Goal: Information Seeking & Learning: Learn about a topic

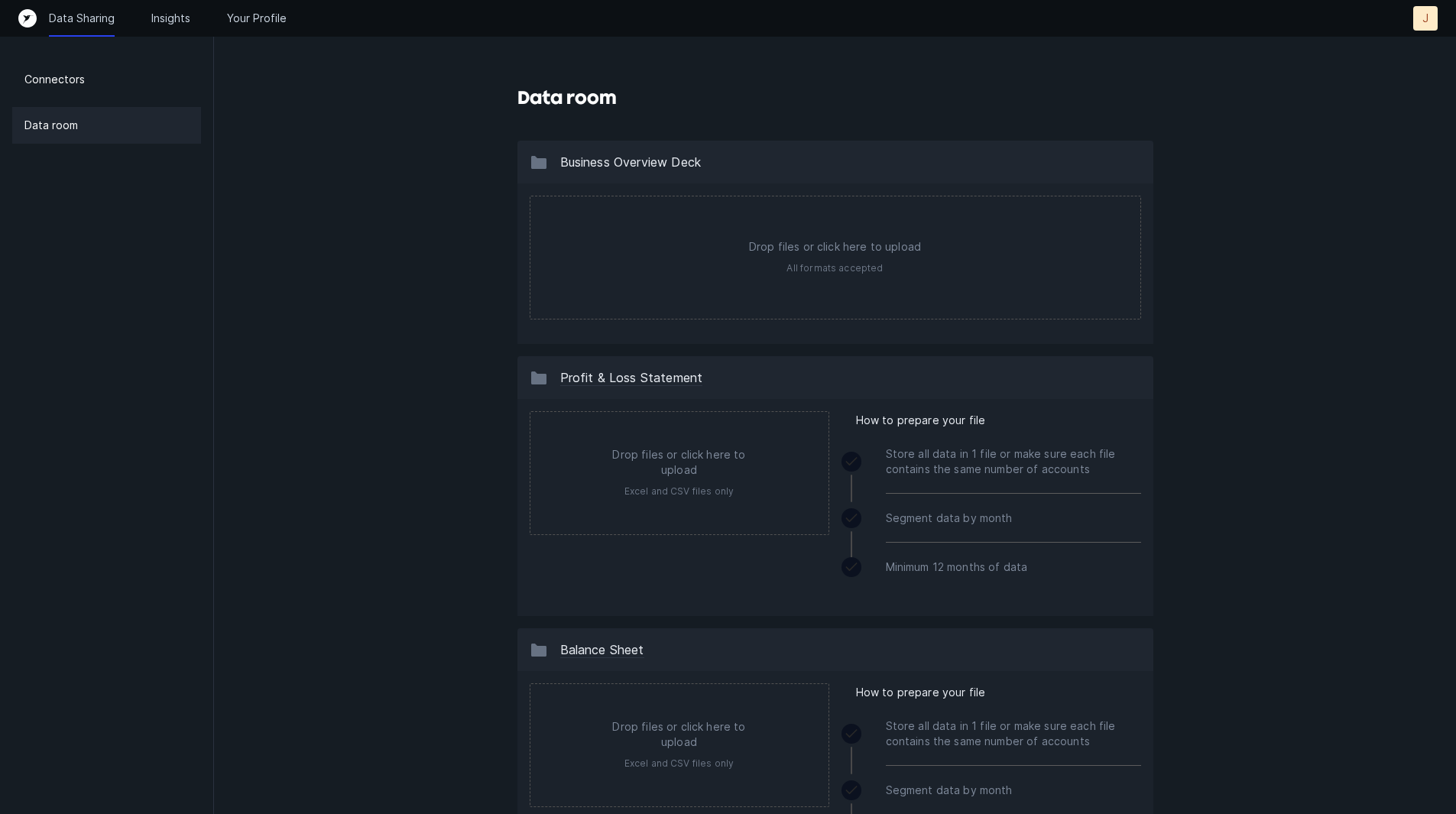
click at [90, 13] on p "Data Sharing" at bounding box center [82, 18] width 66 height 15
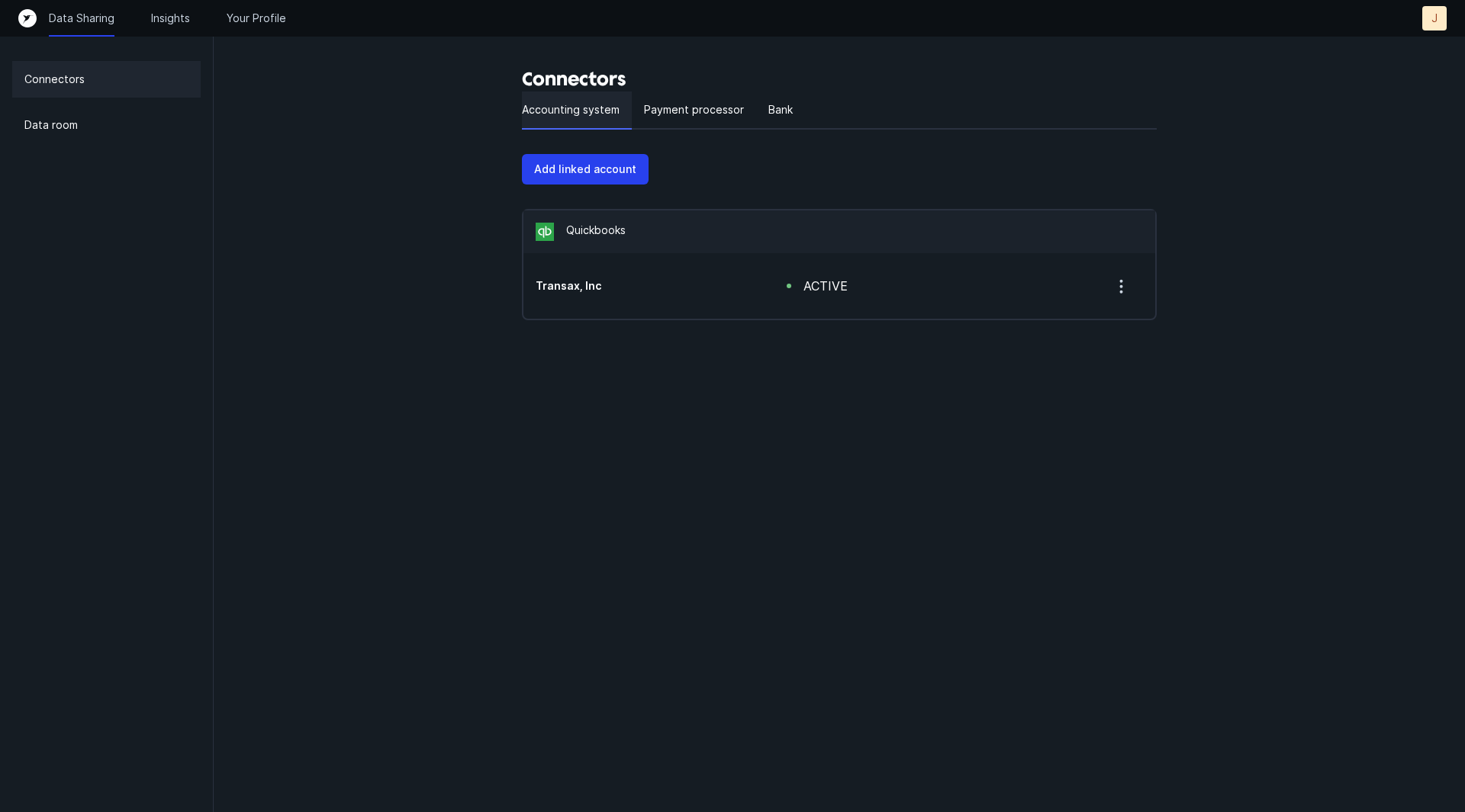
click at [587, 108] on p "Accounting system" at bounding box center [570, 110] width 97 height 19
click at [706, 103] on p "Payment processor" at bounding box center [694, 110] width 100 height 19
click at [773, 109] on p "Bank" at bounding box center [780, 110] width 24 height 19
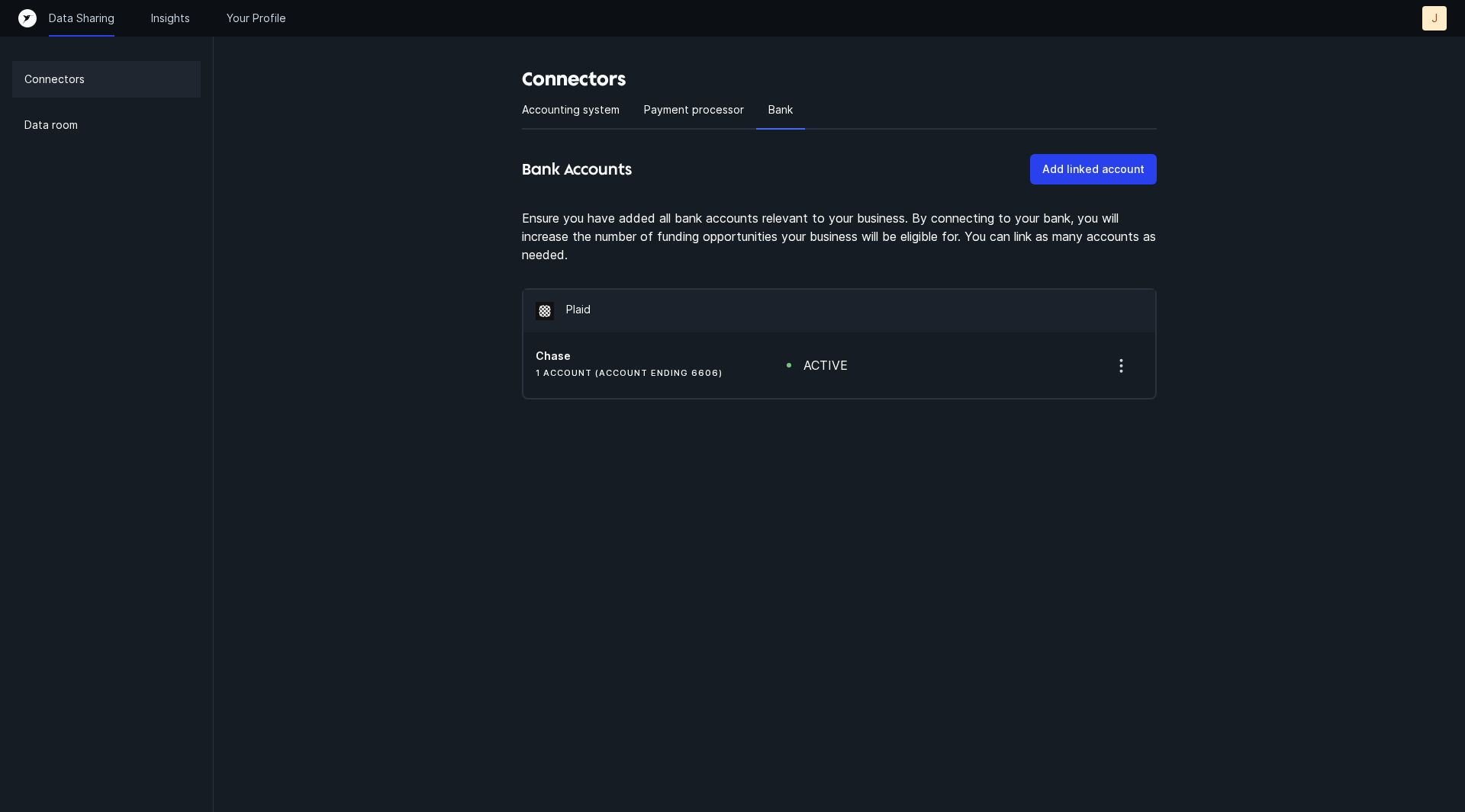
click at [331, 354] on div "Connectors Accounting system Payment processor Bank Bank Accounts Add linked ac…" at bounding box center [839, 230] width 1252 height 460
click at [137, 119] on div "Data room" at bounding box center [106, 125] width 188 height 37
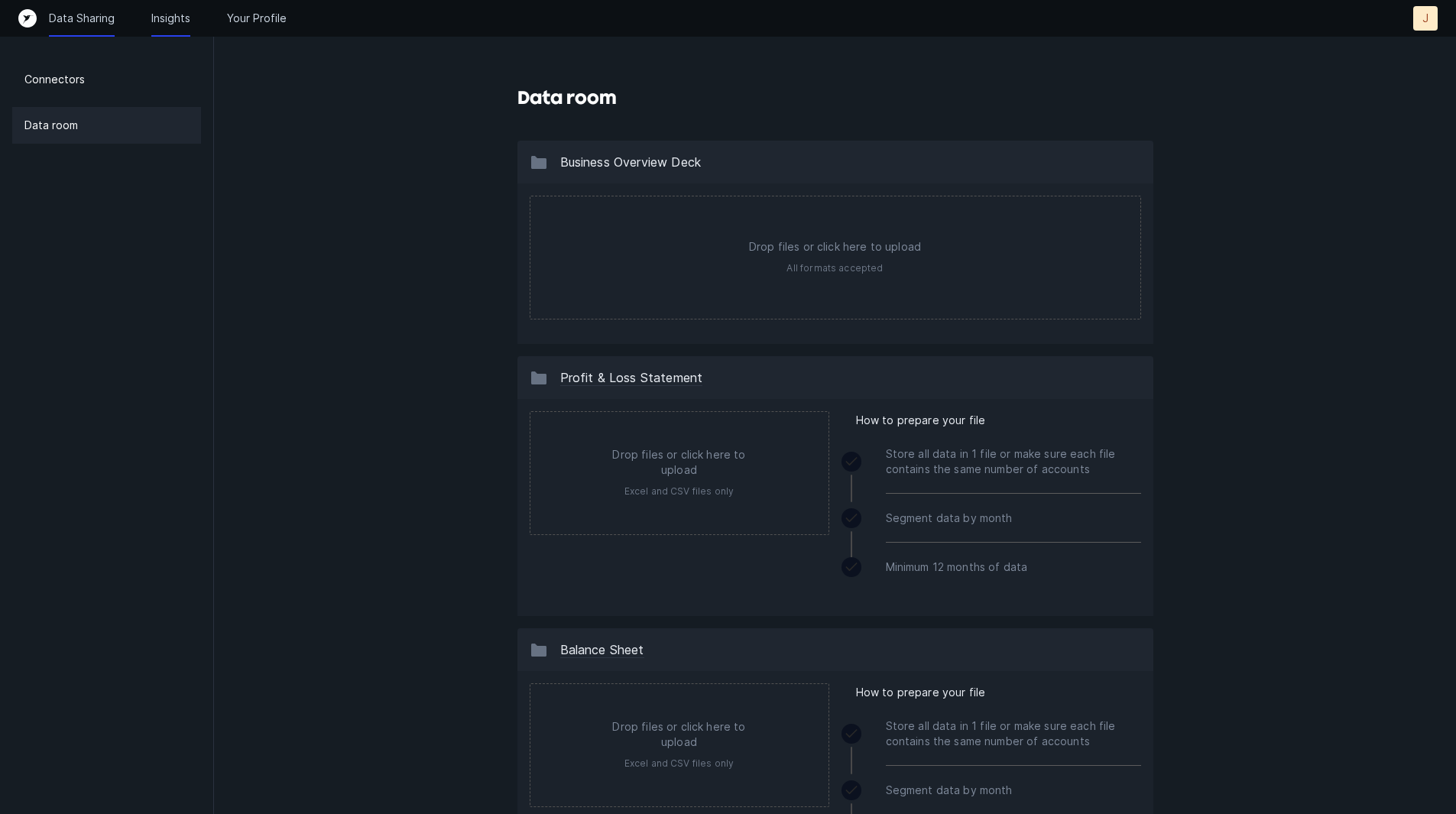
click at [154, 20] on p "Insights" at bounding box center [171, 18] width 39 height 15
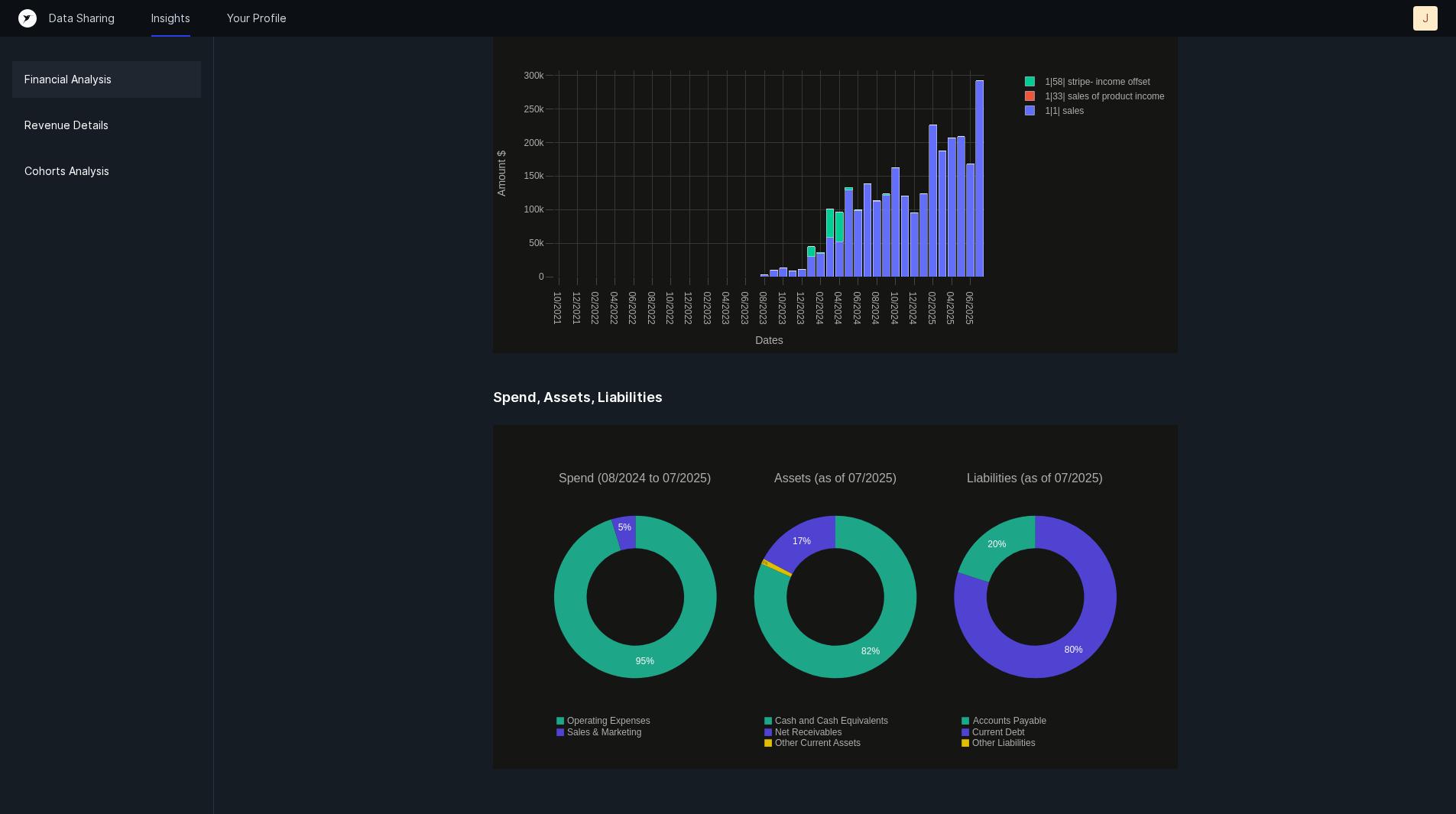
scroll to position [1894, 0]
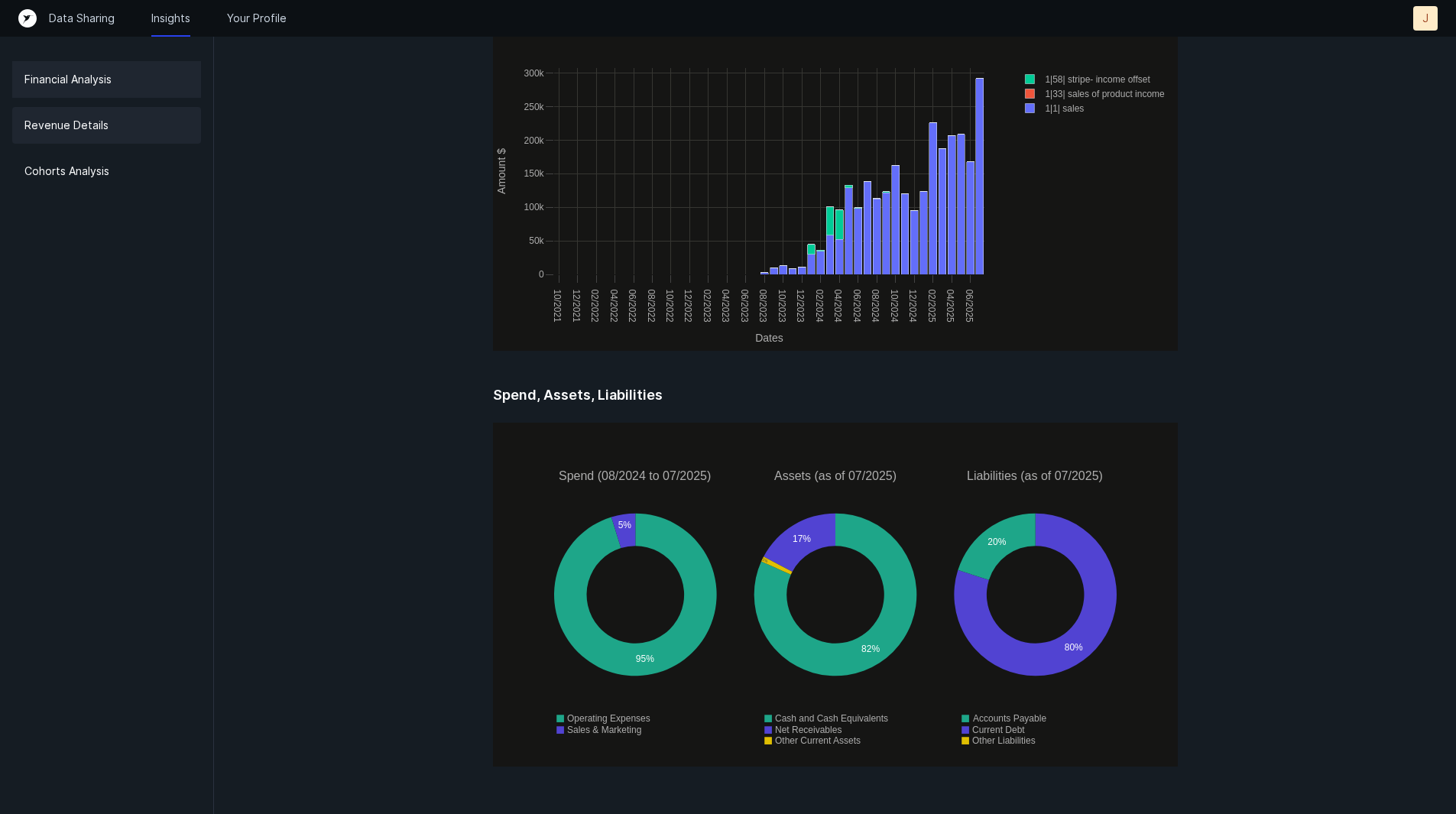
click at [88, 123] on p "Revenue Details" at bounding box center [66, 125] width 84 height 19
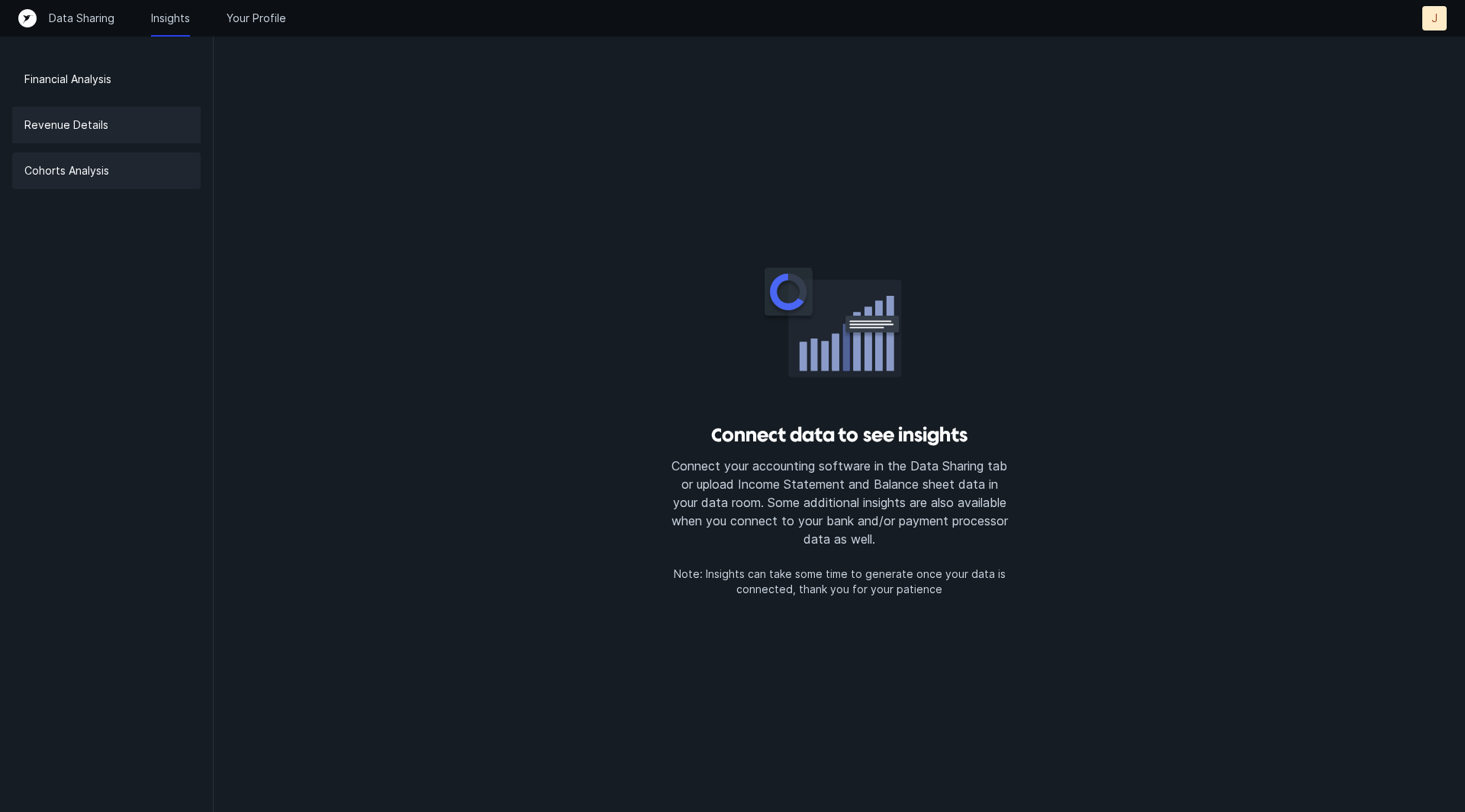
click at [102, 155] on div "Cohorts Analysis" at bounding box center [106, 170] width 188 height 37
click at [254, 19] on p "Your Profile" at bounding box center [256, 18] width 60 height 15
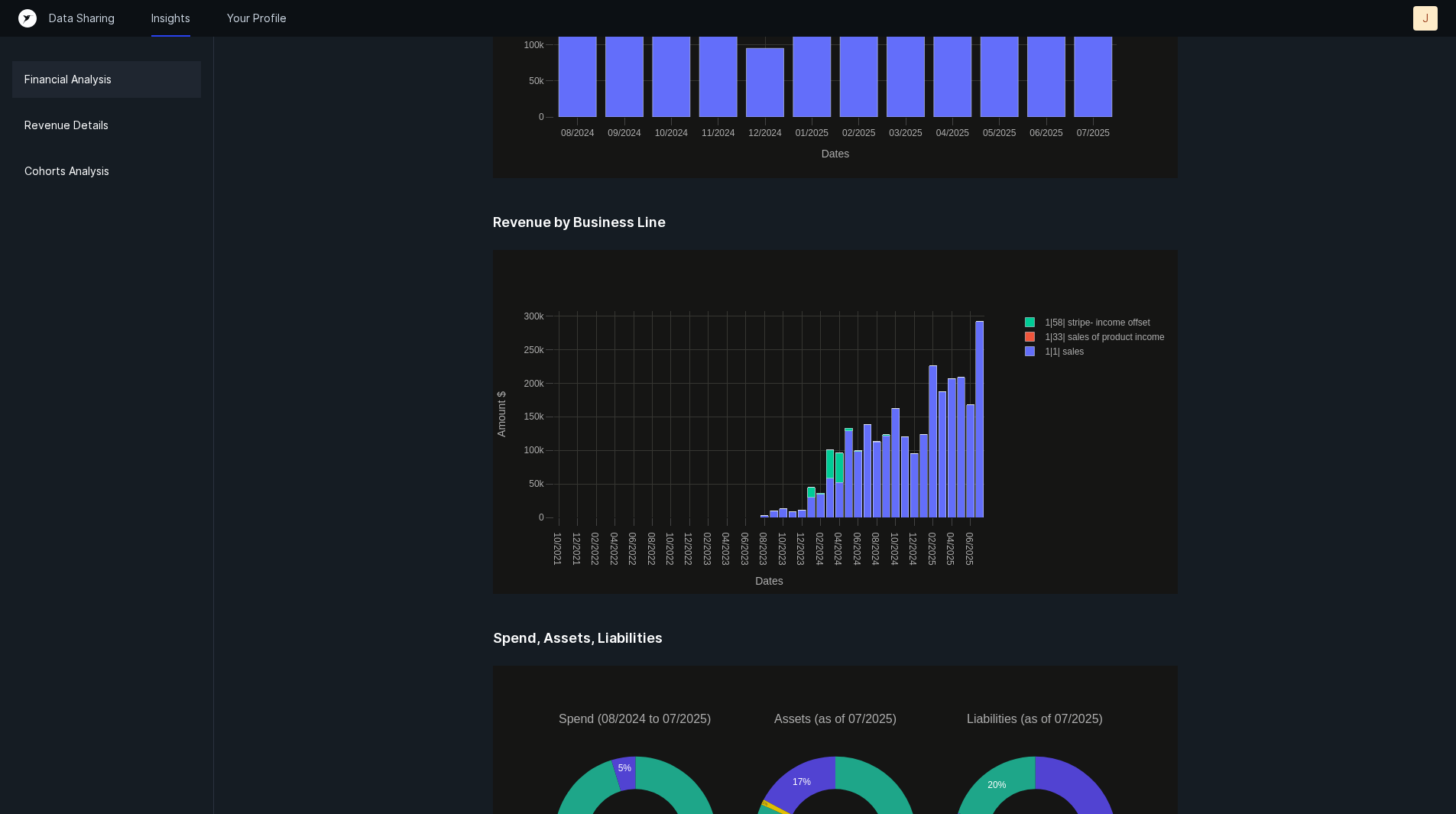
scroll to position [1894, 0]
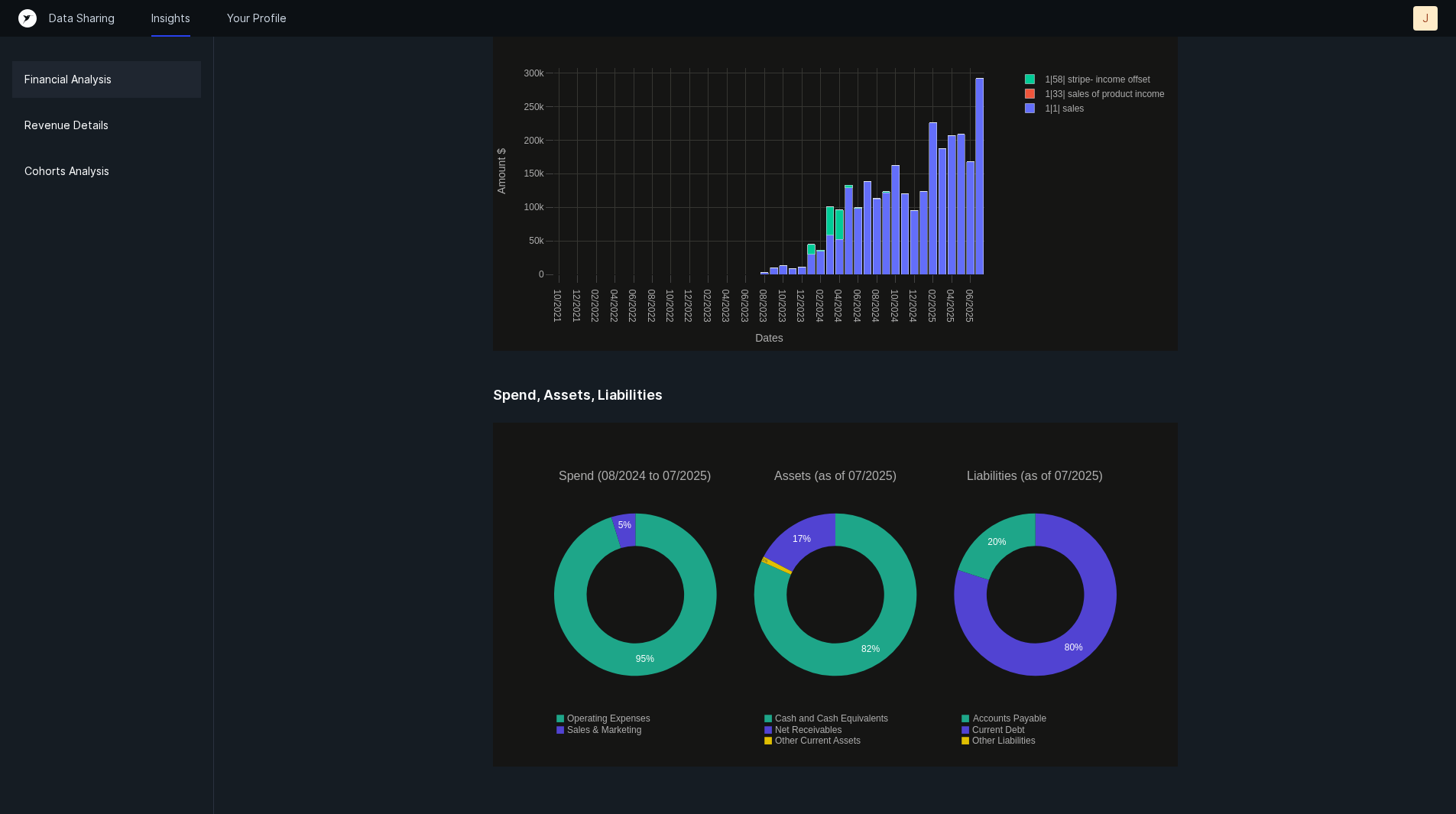
click at [1040, 497] on div "95% 5% 82% 17% 1% 80% 20% Spend (08/2024 to 07/2025) Assets (as of 07/2025) Lia…" at bounding box center [835, 595] width 685 height 344
click at [1026, 536] on icon at bounding box center [996, 547] width 77 height 66
click at [1428, 25] on p "J" at bounding box center [1426, 18] width 6 height 15
click at [1412, 45] on p "Settings" at bounding box center [1391, 49] width 47 height 19
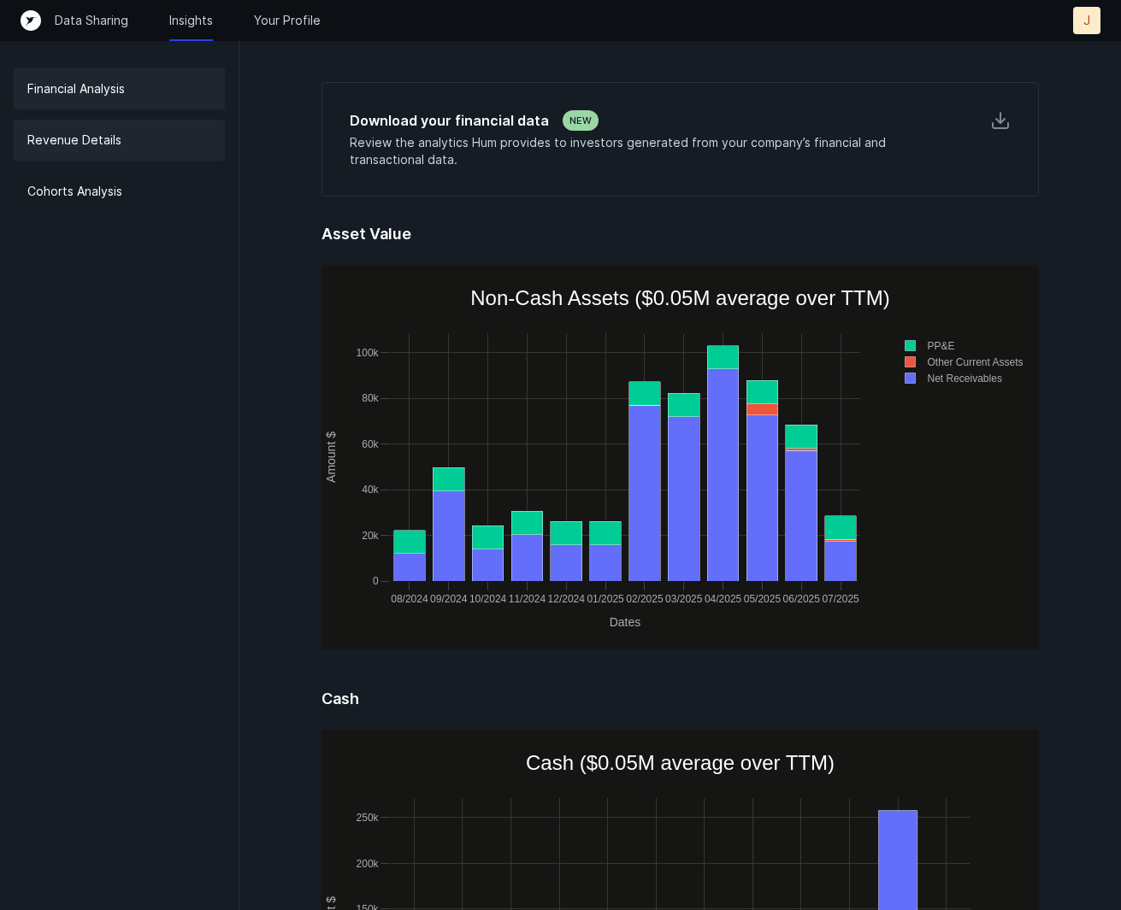
click at [72, 139] on p "Revenue Details" at bounding box center [74, 140] width 94 height 21
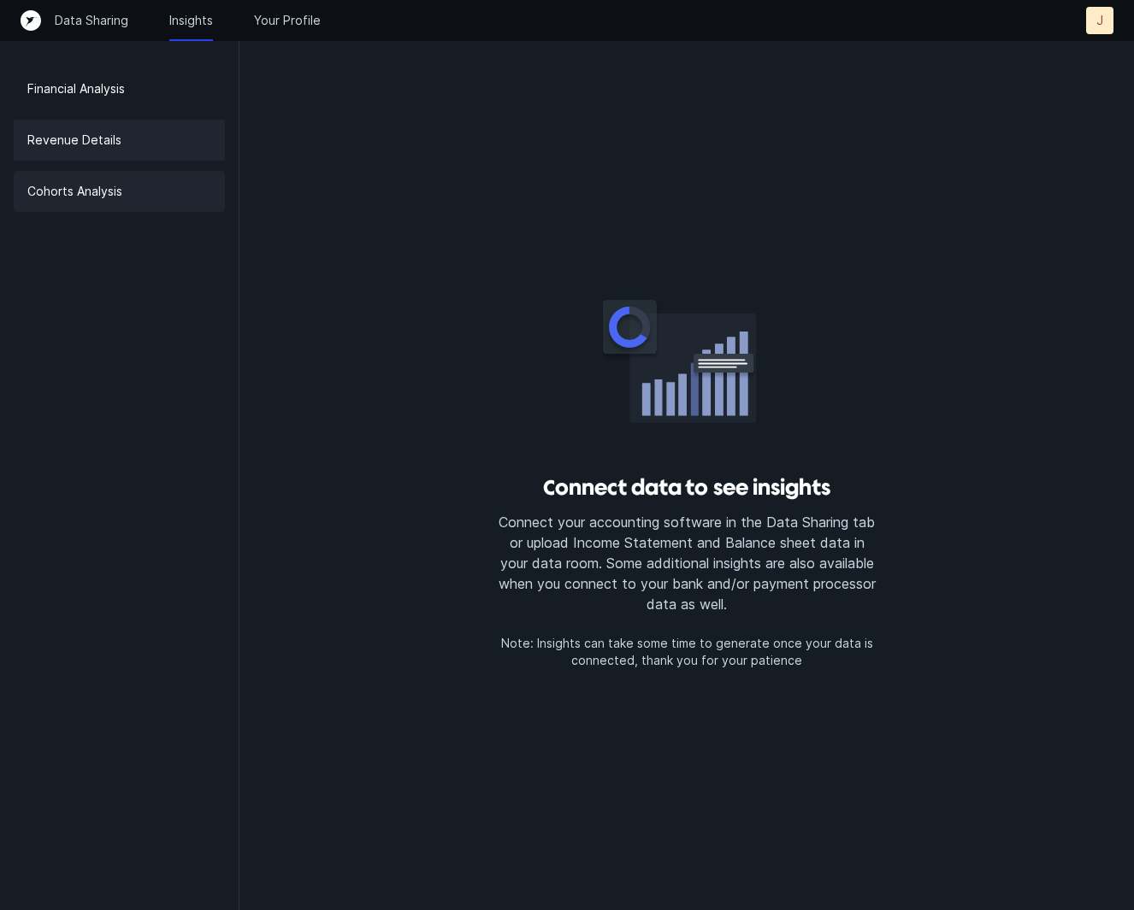
click at [109, 201] on p "Cohorts Analysis" at bounding box center [74, 191] width 95 height 21
click at [129, 173] on div "Cohorts Analysis" at bounding box center [119, 191] width 211 height 41
click at [145, 145] on div "Revenue Details" at bounding box center [119, 140] width 211 height 41
click at [295, 27] on p "Your Profile" at bounding box center [287, 20] width 67 height 17
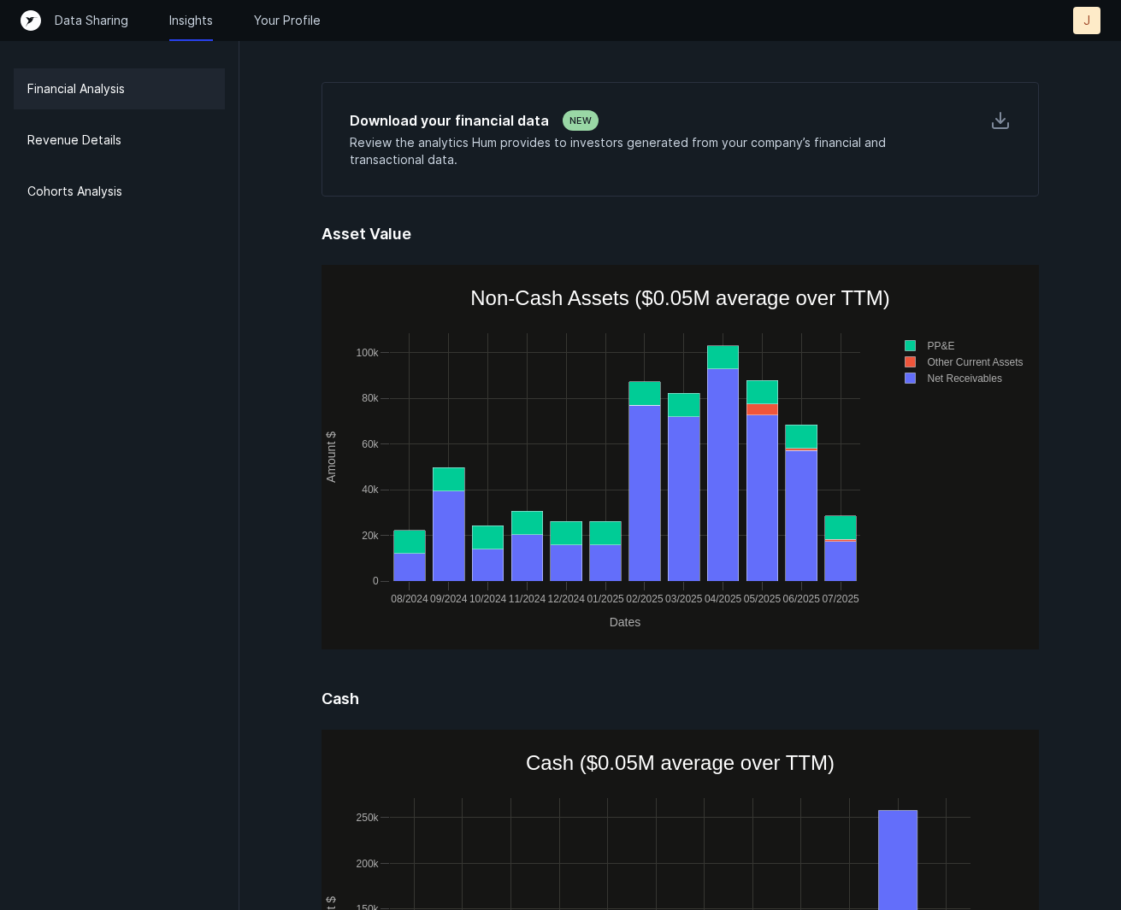
drag, startPoint x: 1110, startPoint y: 36, endPoint x: 282, endPoint y: 20, distance: 828.5
click at [282, 20] on p "Your Profile" at bounding box center [287, 20] width 67 height 17
click at [57, 146] on p "Revenue Details" at bounding box center [74, 140] width 94 height 21
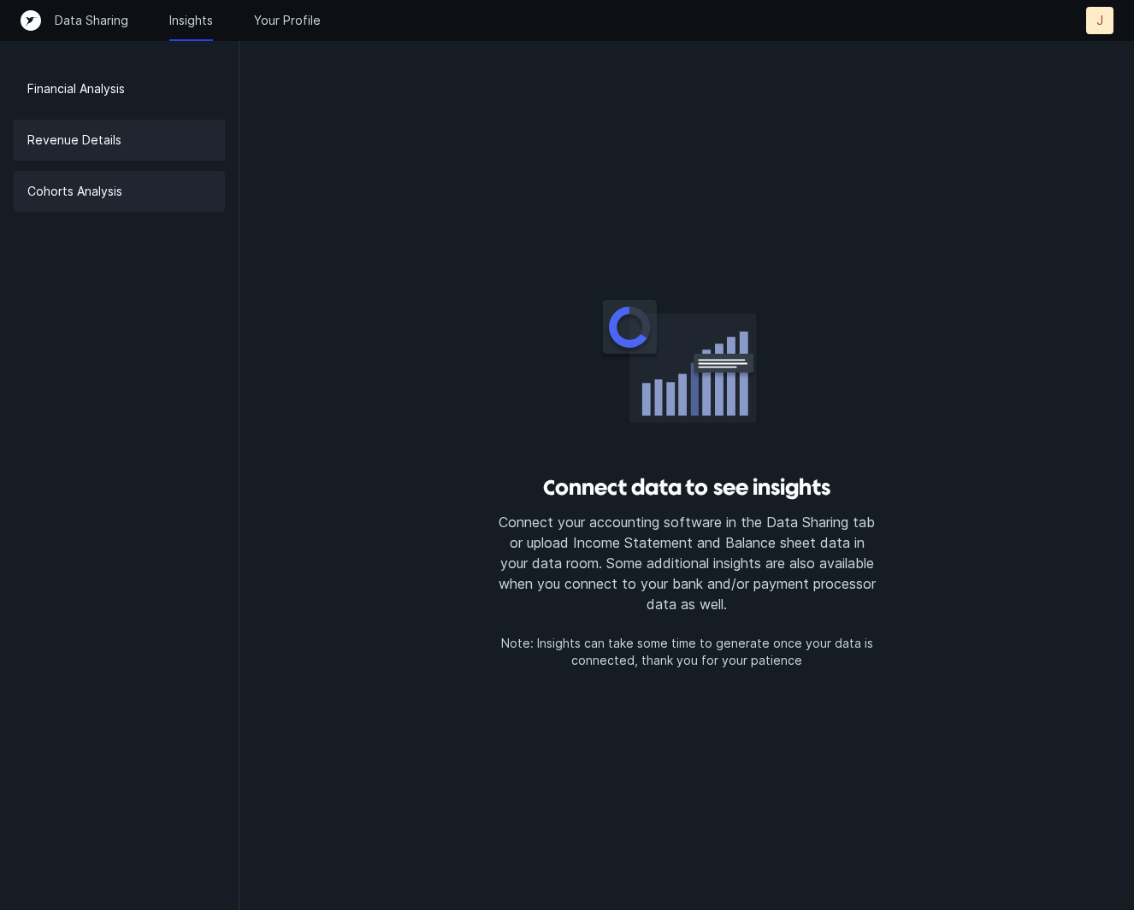
click at [109, 189] on p "Cohorts Analysis" at bounding box center [74, 191] width 95 height 21
click at [127, 186] on div "Cohorts Analysis" at bounding box center [119, 191] width 211 height 41
click at [284, 24] on p "Your Profile" at bounding box center [287, 20] width 67 height 17
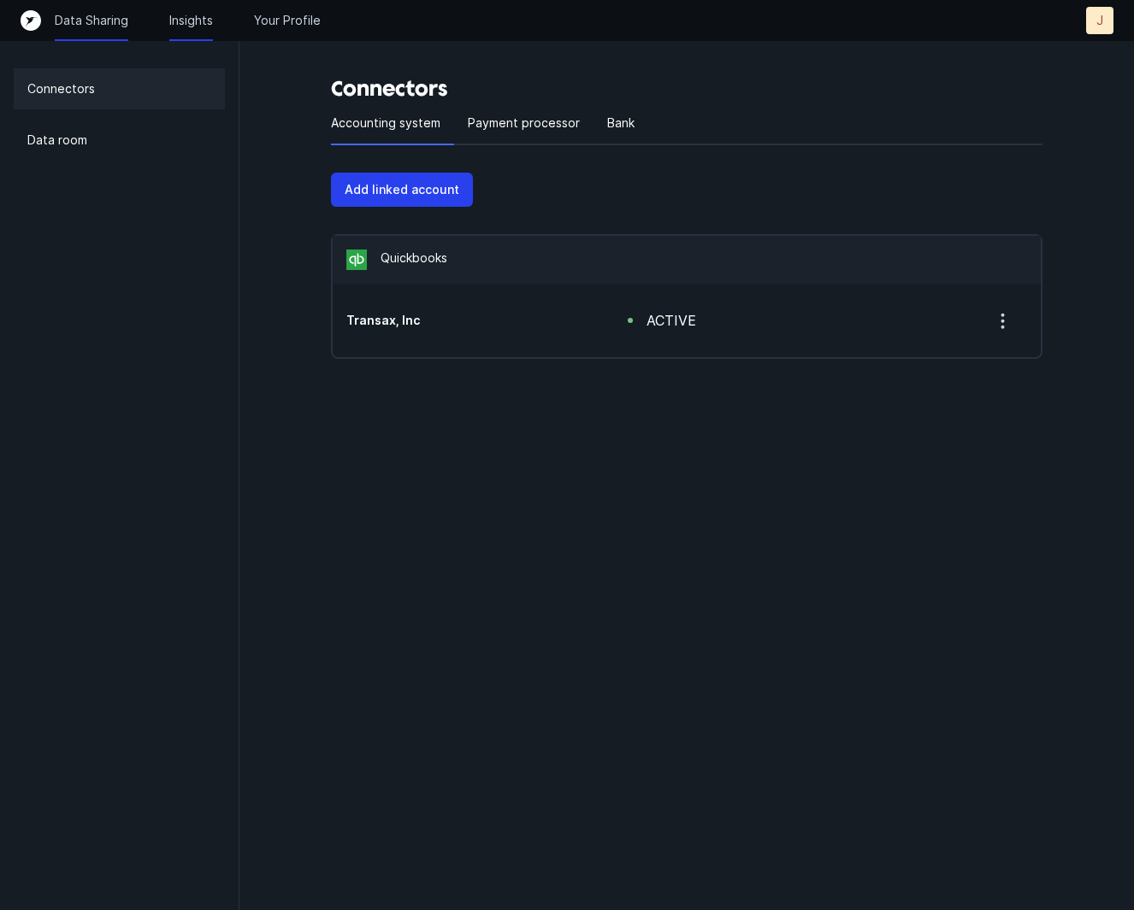
click at [193, 15] on p "Insights" at bounding box center [191, 20] width 44 height 17
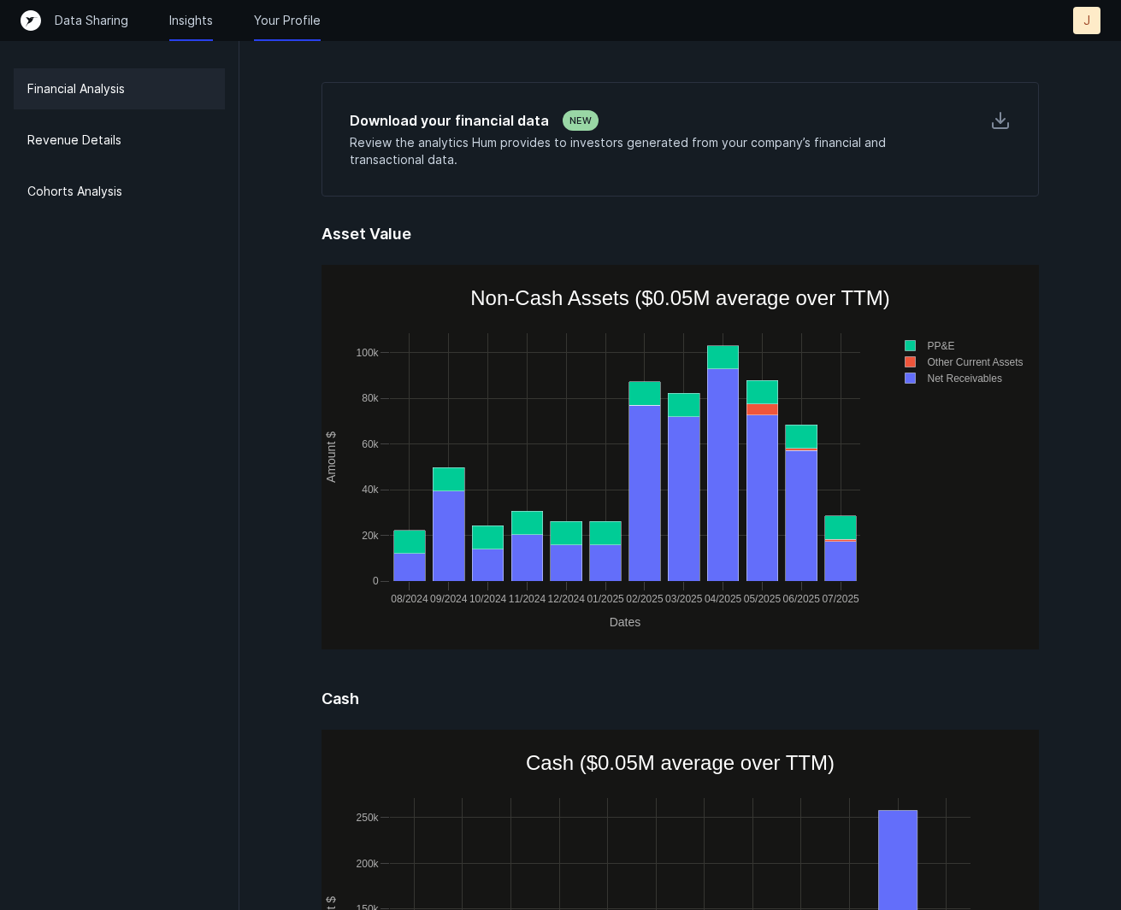
click at [306, 21] on p "Your Profile" at bounding box center [287, 20] width 67 height 17
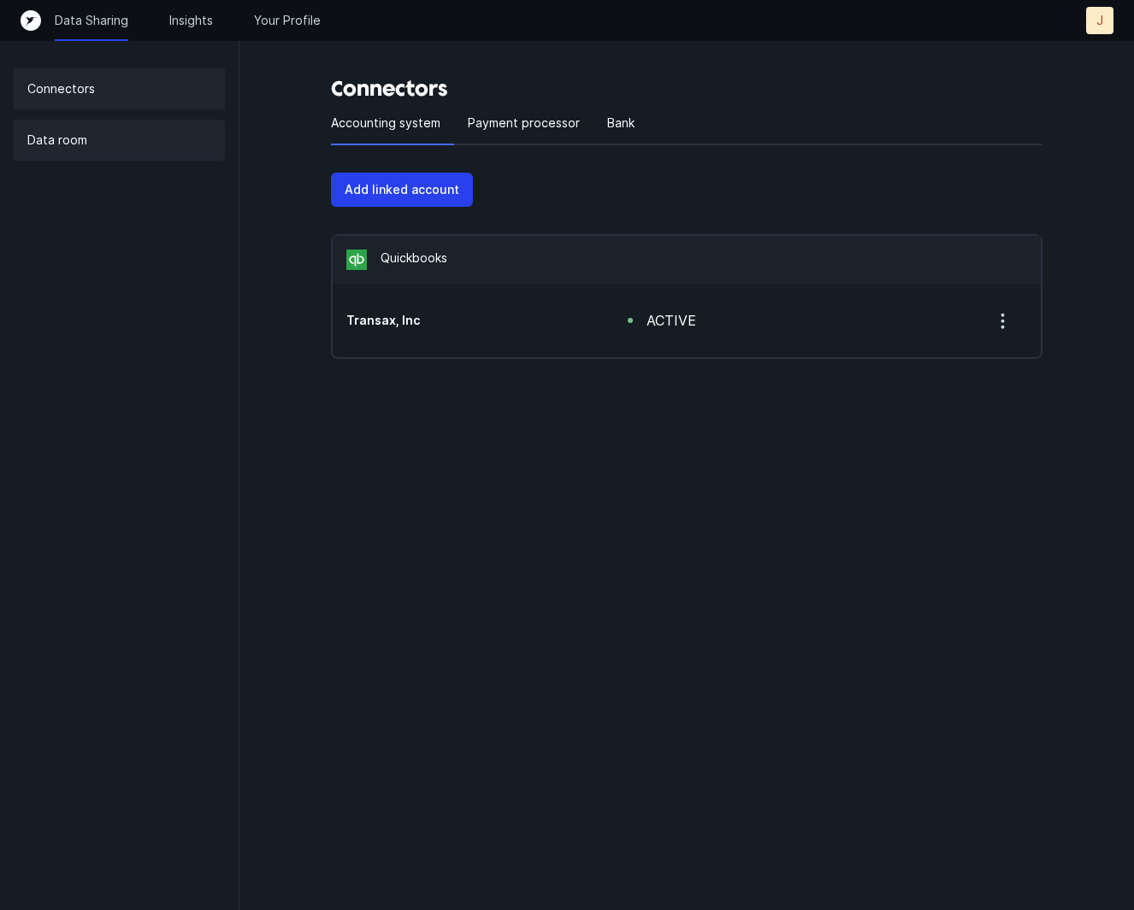
click at [74, 132] on p "Data room" at bounding box center [57, 140] width 60 height 21
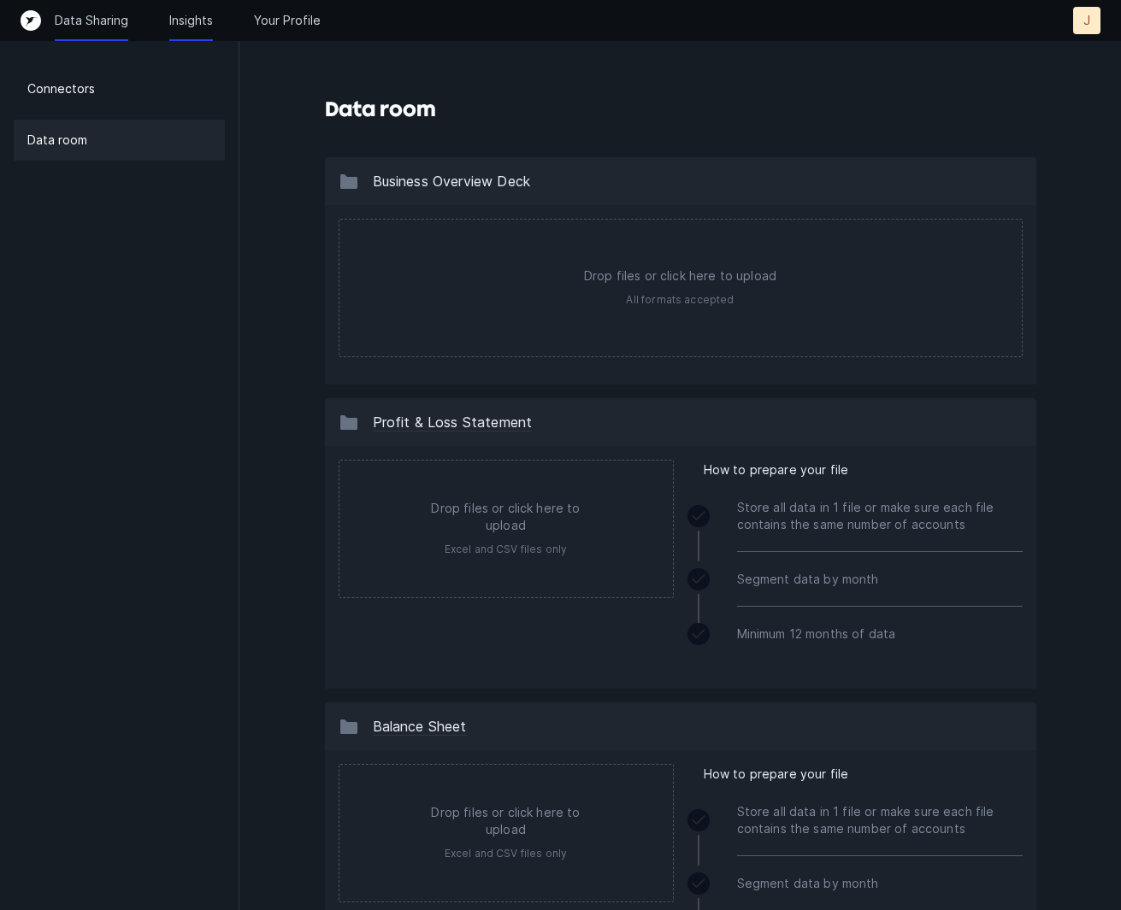
click at [190, 26] on p "Insights" at bounding box center [191, 20] width 44 height 17
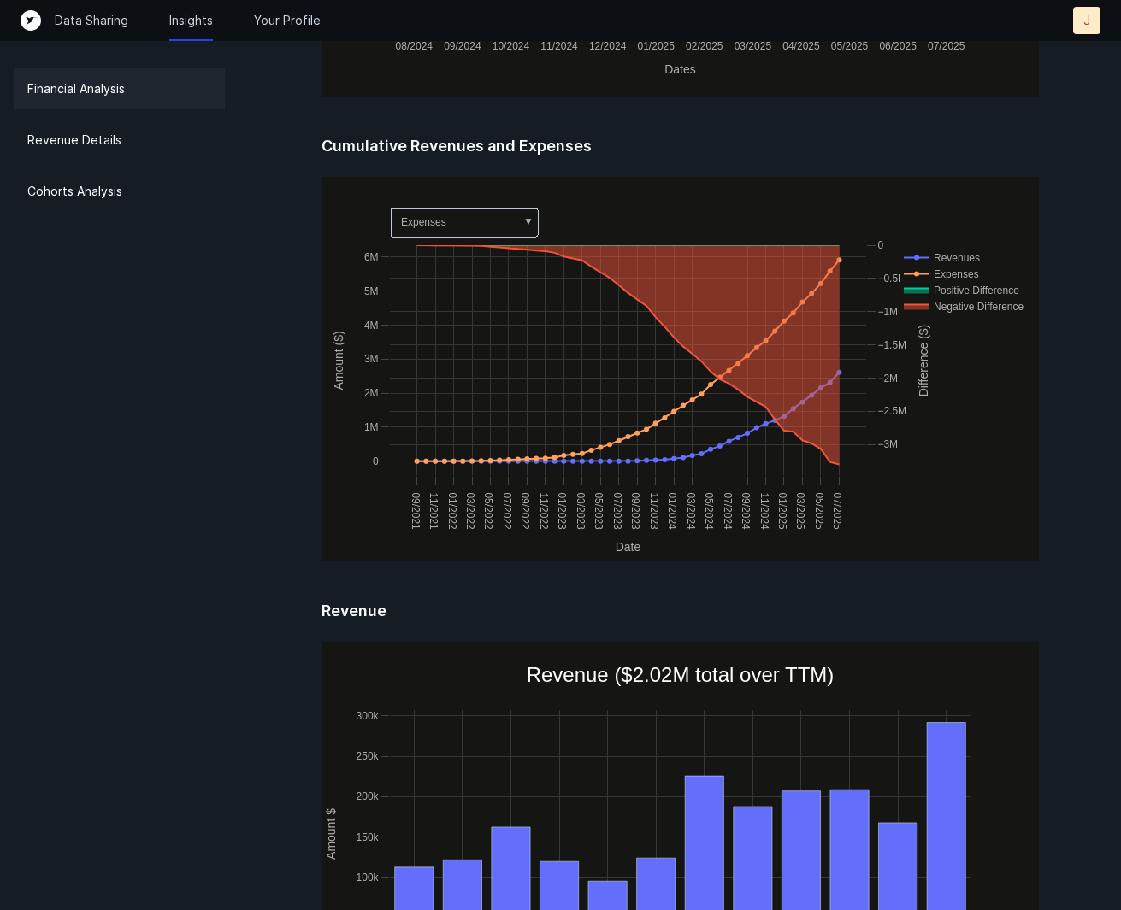
scroll to position [1011, 0]
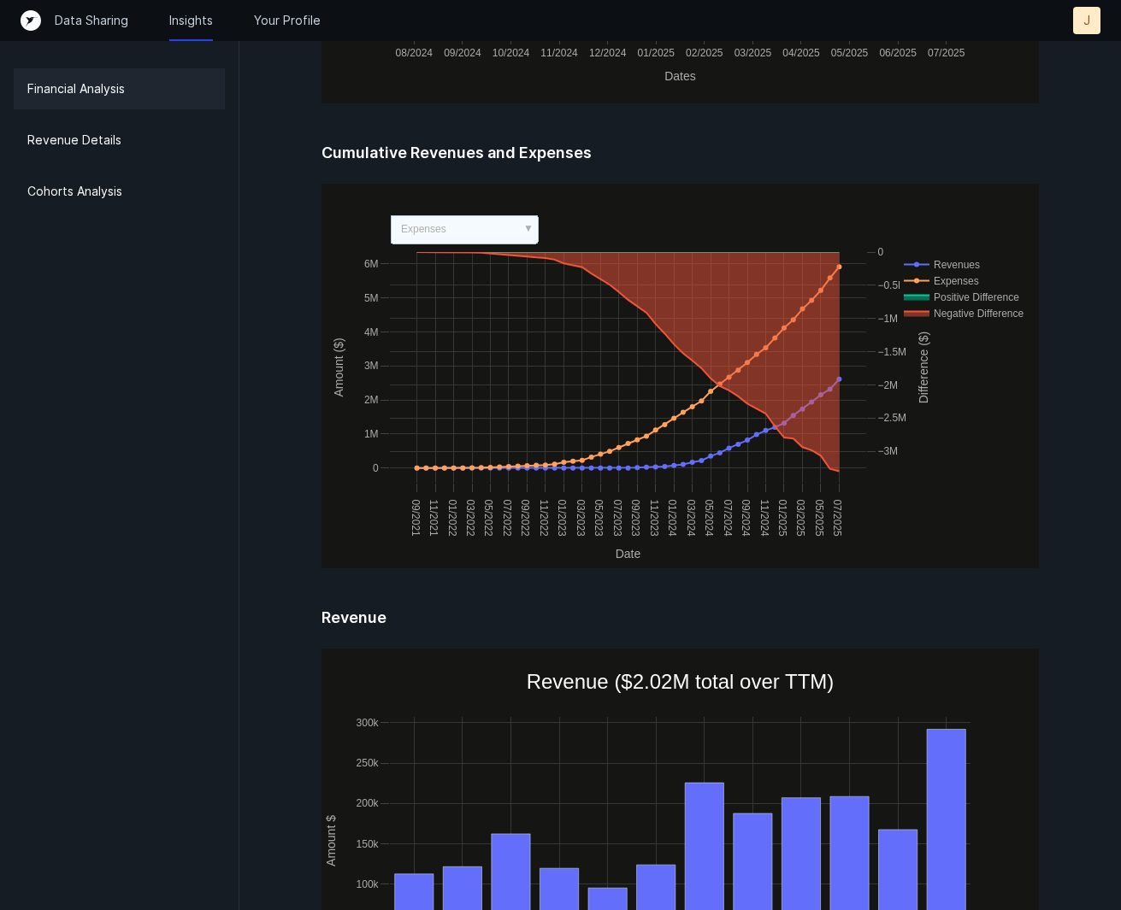
click at [518, 235] on rect at bounding box center [464, 229] width 147 height 28
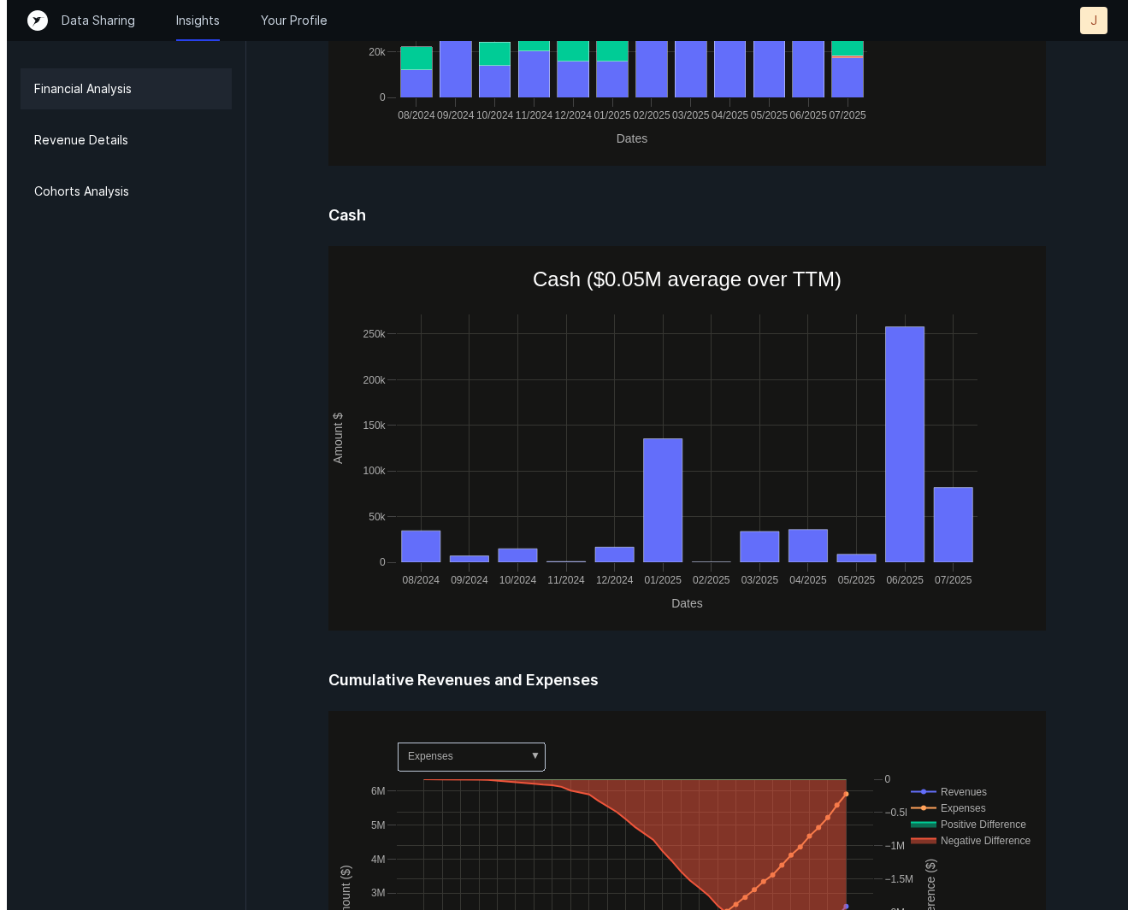
scroll to position [0, 0]
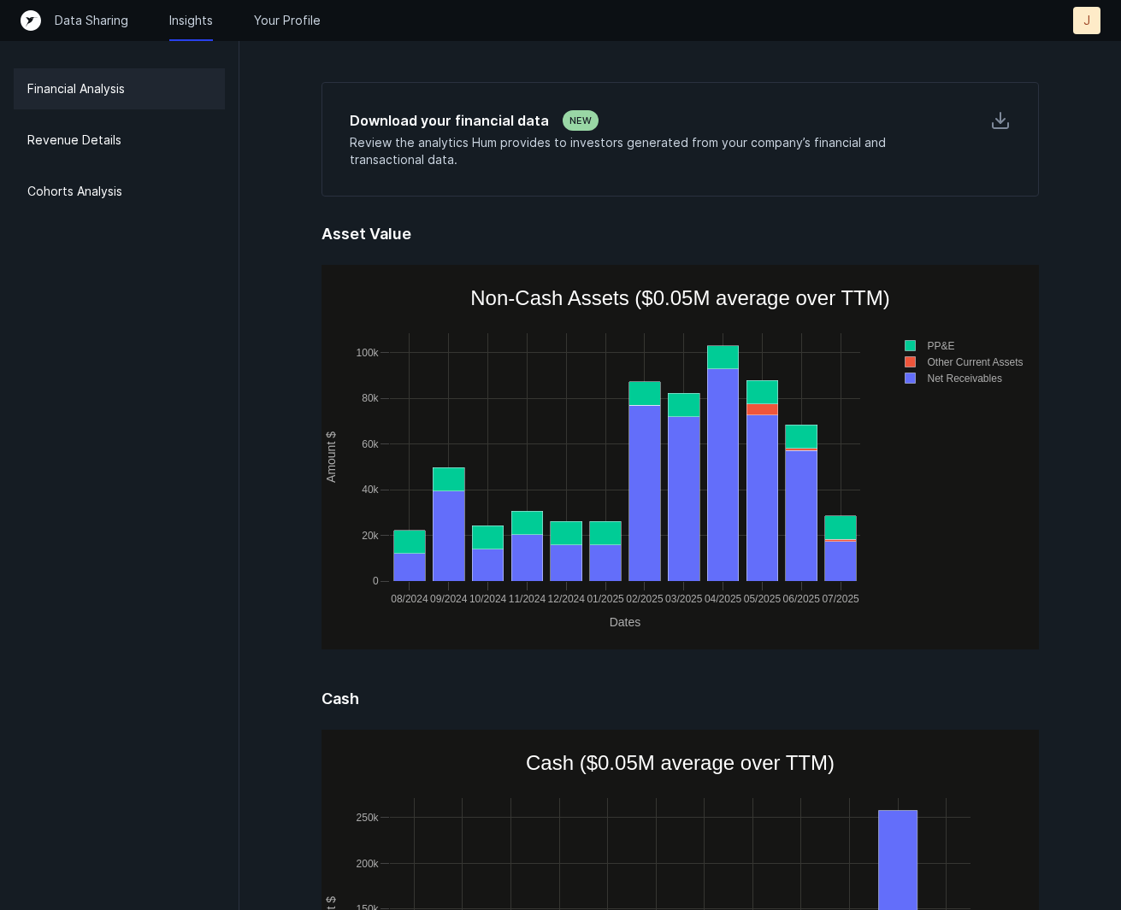
click at [518, 235] on h5 "Asset Value" at bounding box center [679, 244] width 717 height 41
click at [176, 147] on div "Revenue Details" at bounding box center [119, 140] width 211 height 41
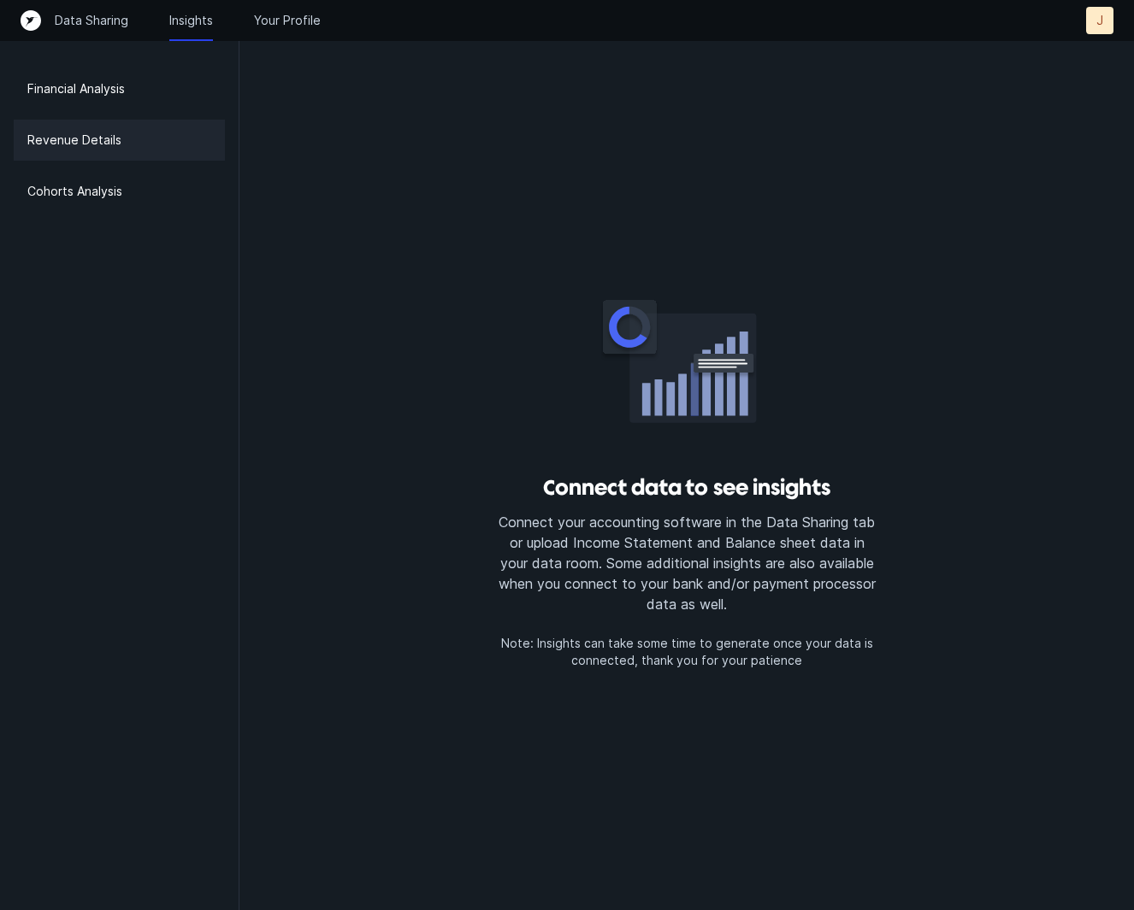
click at [281, 38] on div "Data Sharing Insights Your Profile J J" at bounding box center [567, 20] width 1134 height 41
click at [293, 24] on p "Your Profile" at bounding box center [287, 20] width 67 height 17
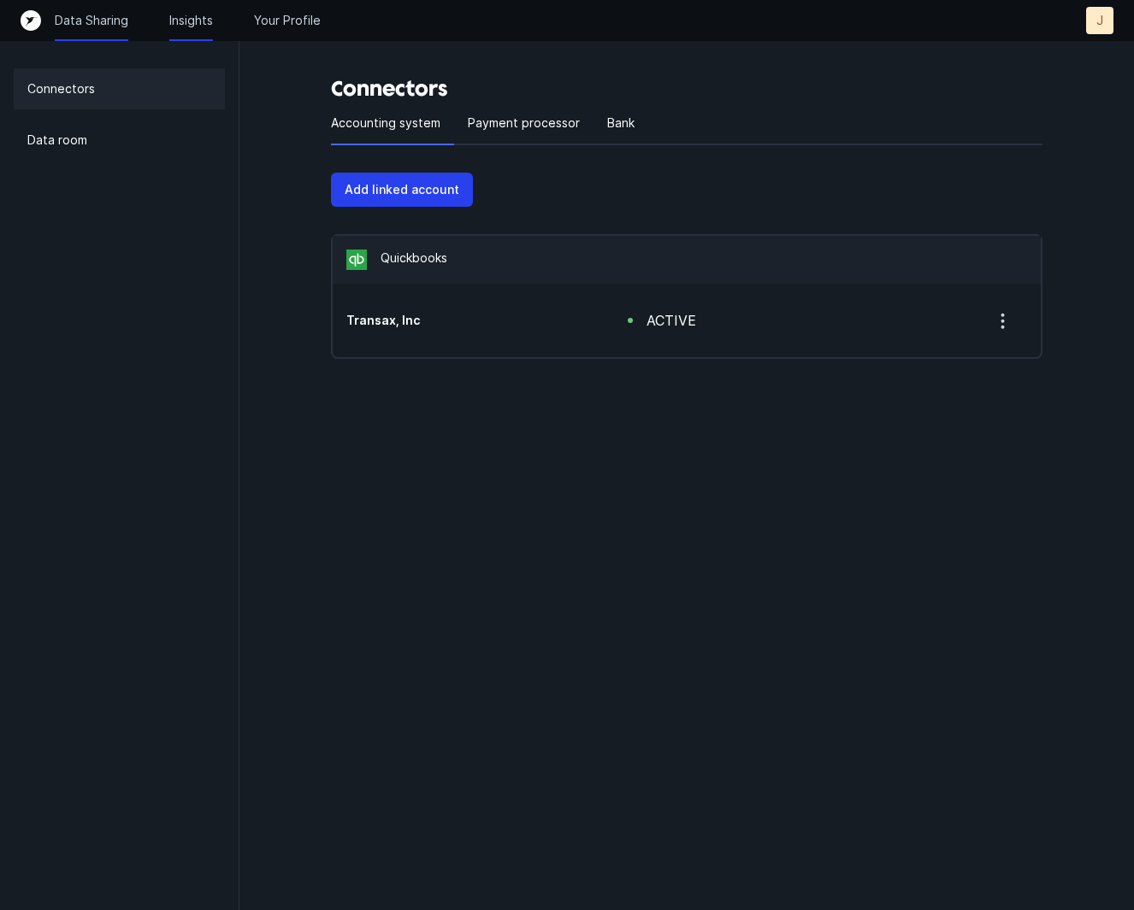
click at [191, 28] on p "Insights" at bounding box center [191, 20] width 44 height 17
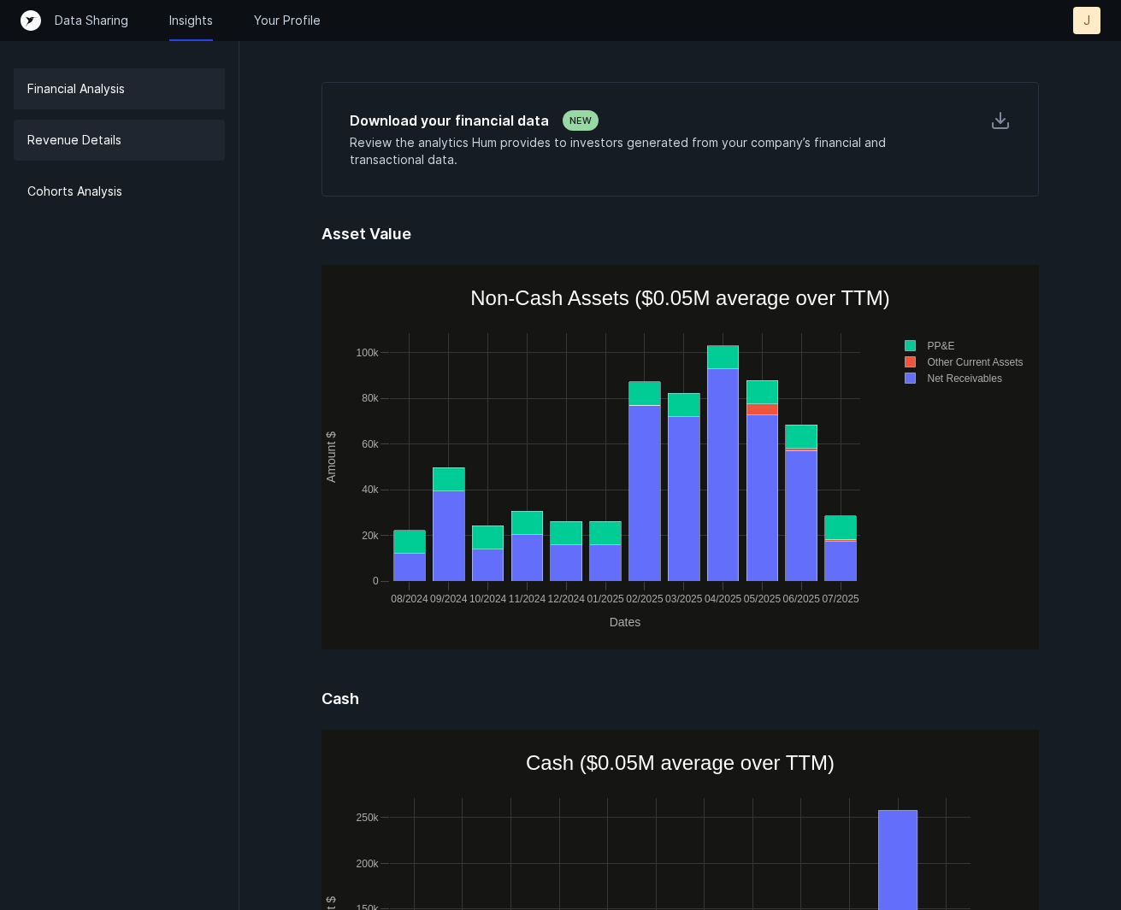
click at [86, 134] on p "Revenue Details" at bounding box center [74, 140] width 94 height 21
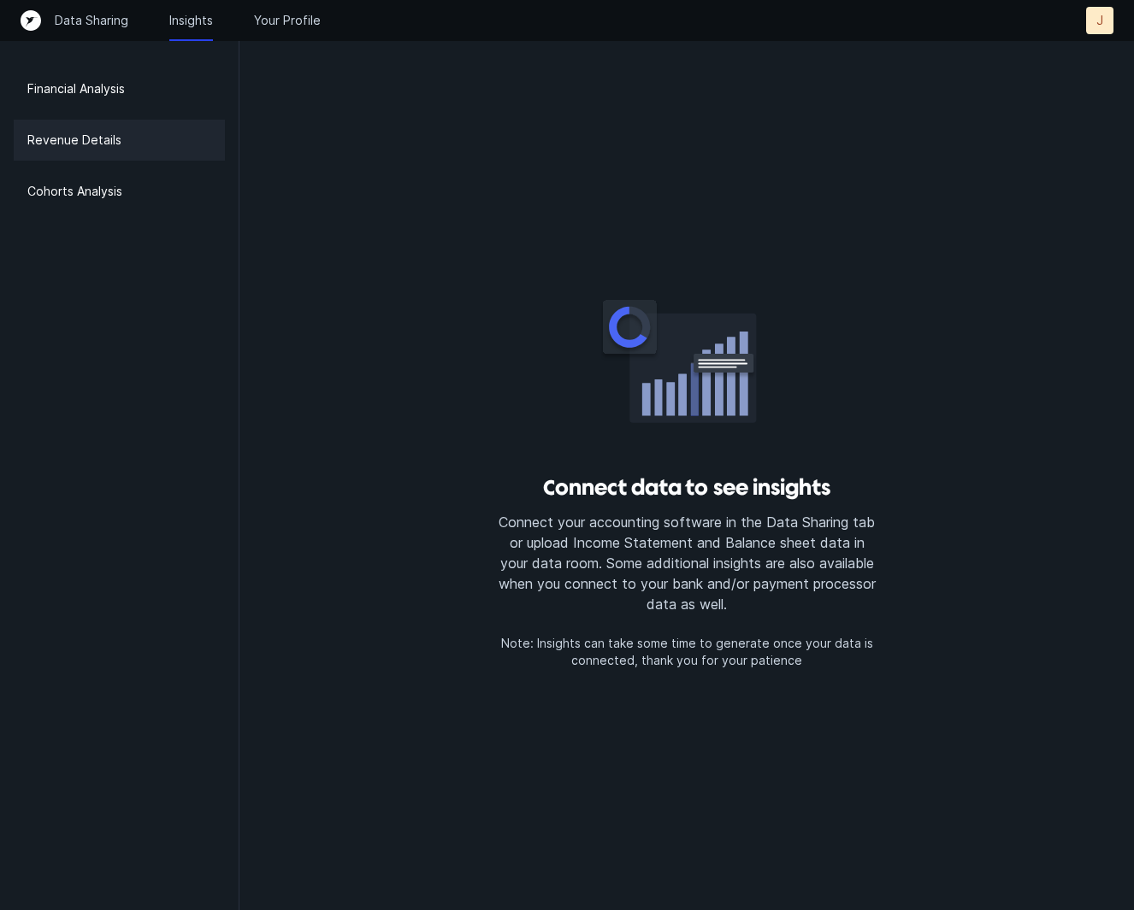
click at [279, 29] on div "Data Sharing Insights Your Profile J J" at bounding box center [567, 20] width 1092 height 27
click at [286, 23] on p "Your Profile" at bounding box center [287, 20] width 67 height 17
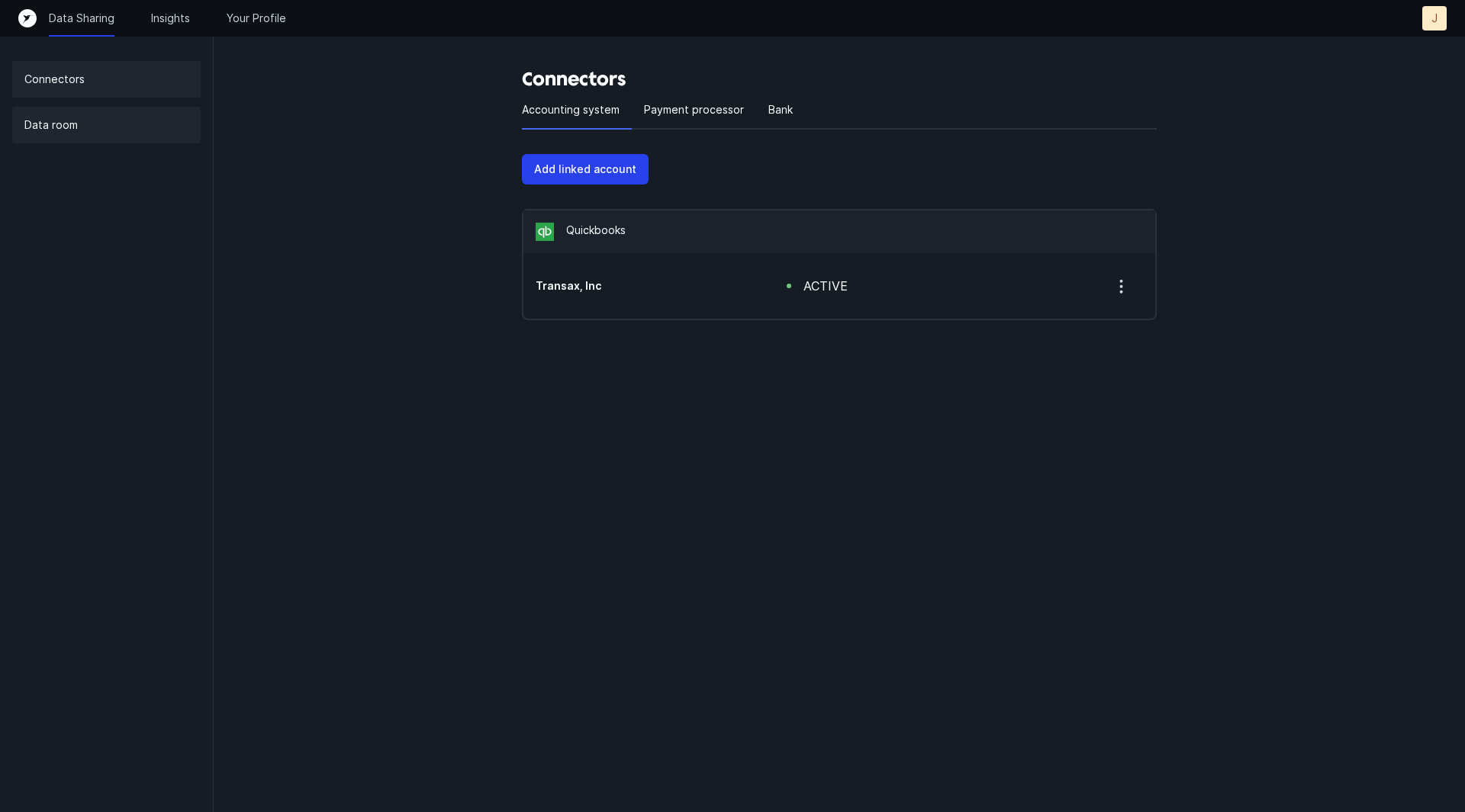
click at [148, 131] on div "Data room" at bounding box center [106, 125] width 188 height 37
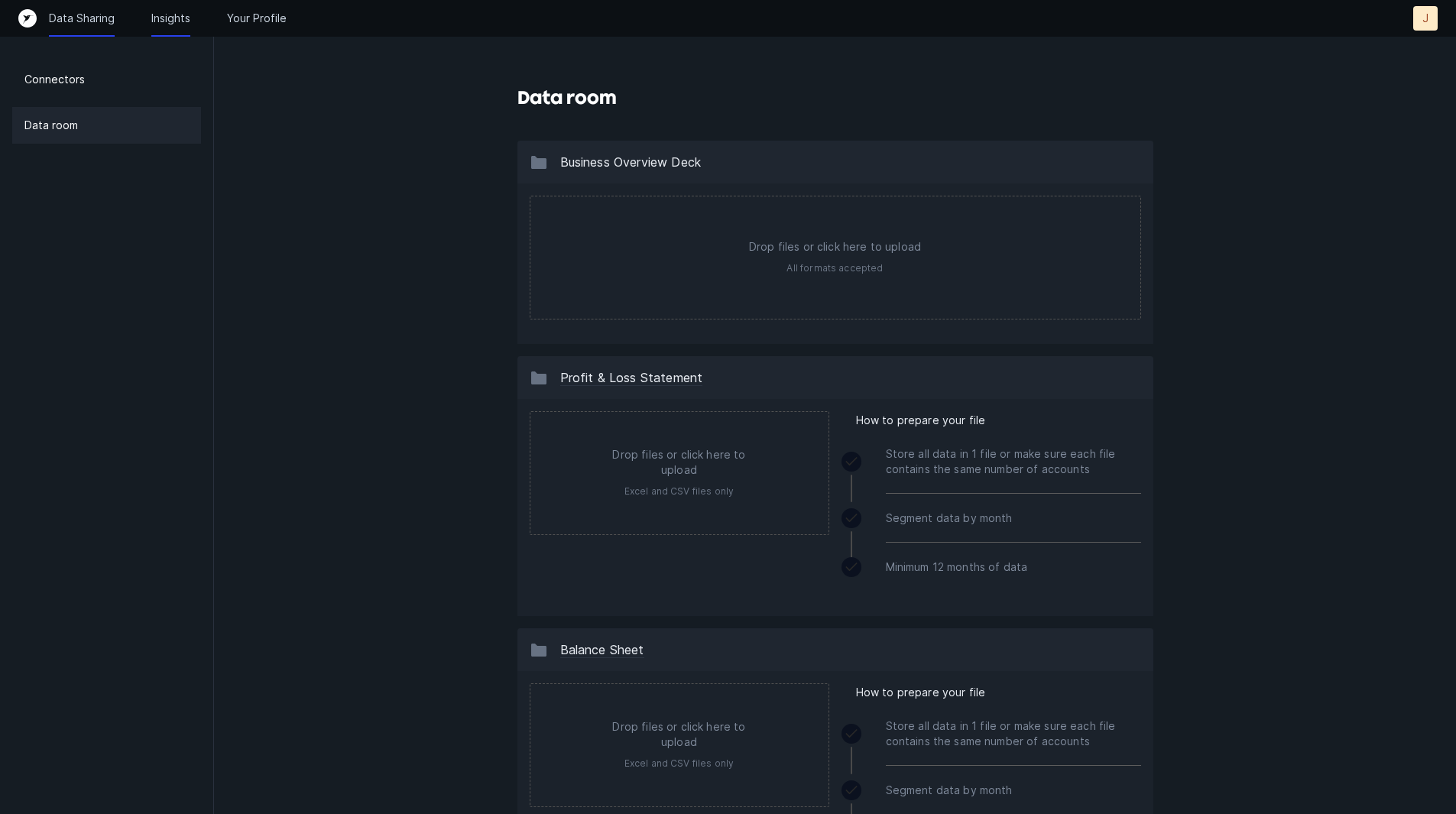
click at [182, 19] on p "Insights" at bounding box center [171, 18] width 39 height 15
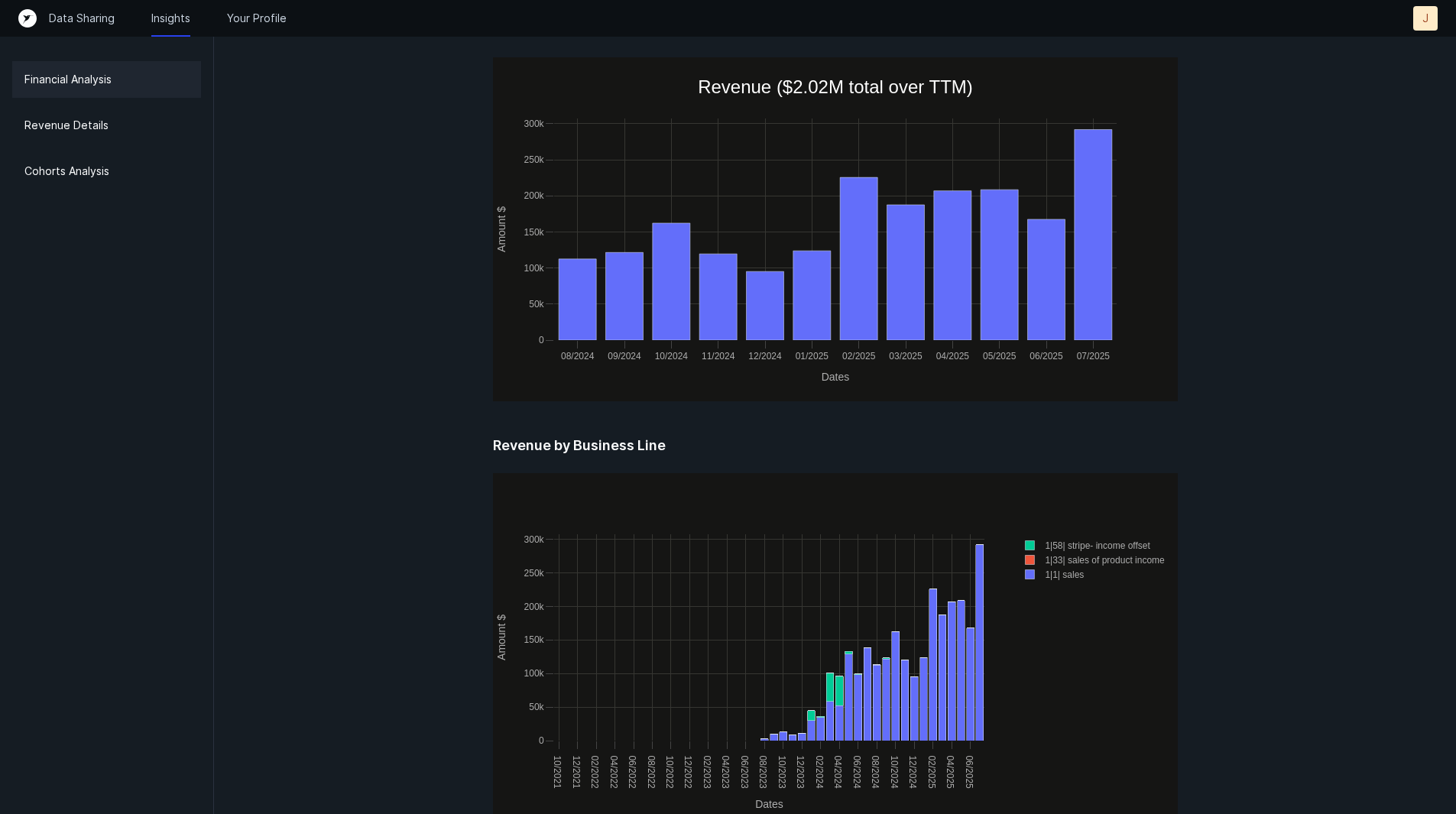
scroll to position [1894, 0]
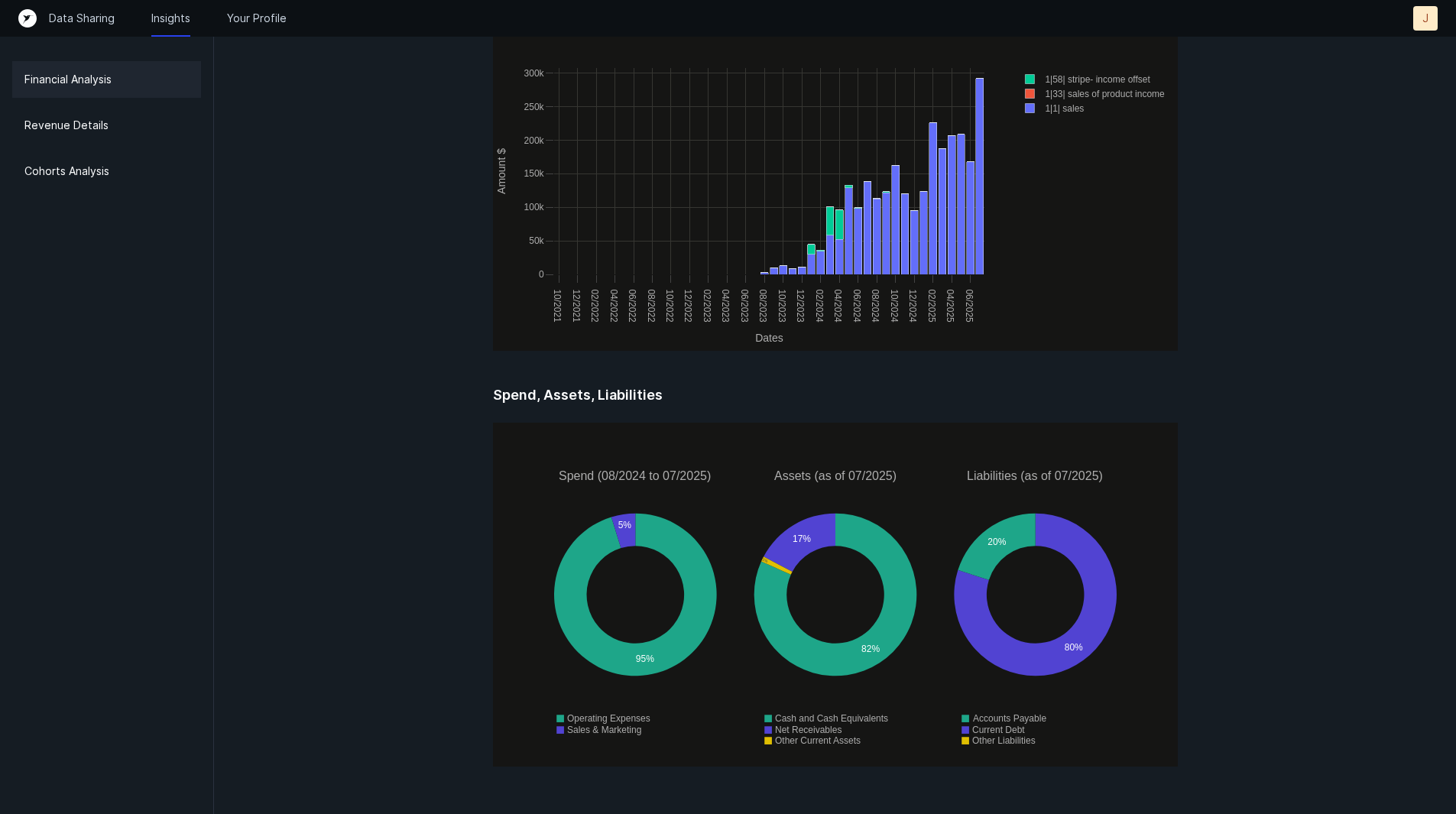
click at [1013, 15] on div "J" at bounding box center [1426, 18] width 24 height 24
click at [282, 13] on p "Your Profile" at bounding box center [257, 18] width 60 height 15
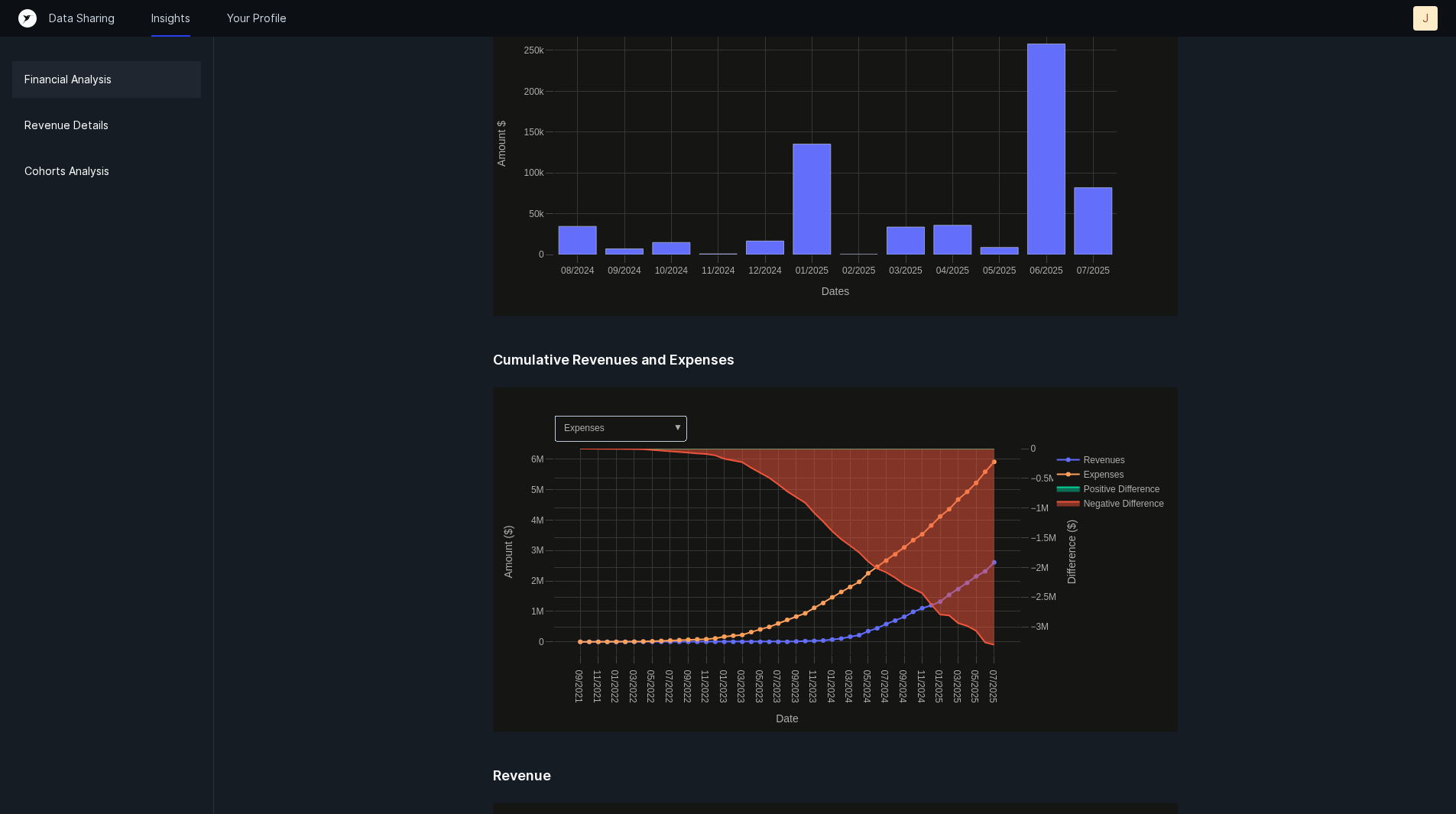
scroll to position [683, 0]
click at [154, 135] on div "Revenue Details" at bounding box center [106, 125] width 189 height 37
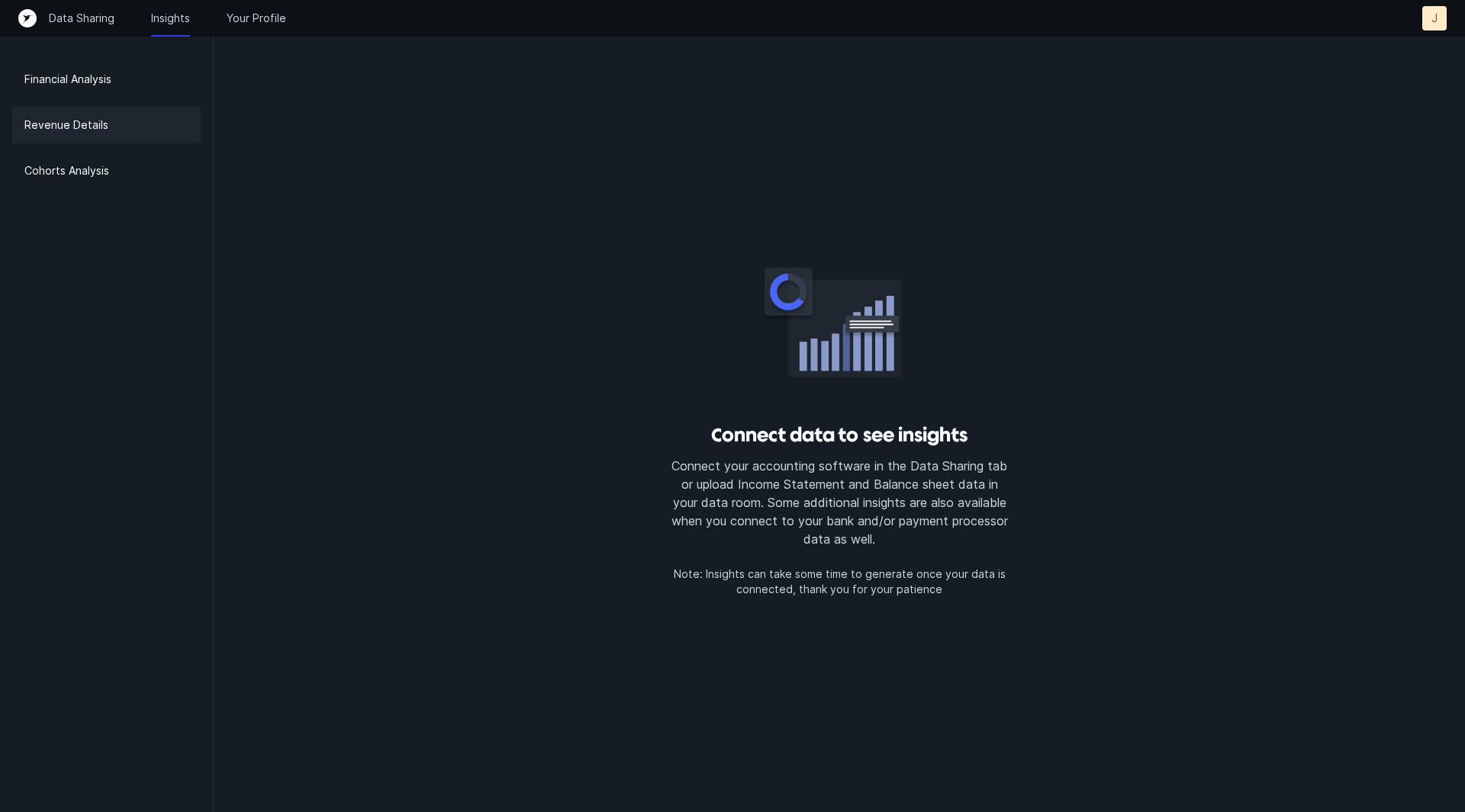
click at [154, 150] on div "Financial Analysis Revenue Details Cohorts Analysis" at bounding box center [106, 406] width 213 height 812
click at [137, 176] on div "Cohorts Analysis" at bounding box center [106, 170] width 188 height 37
click at [265, 23] on p "Your Profile" at bounding box center [256, 18] width 60 height 15
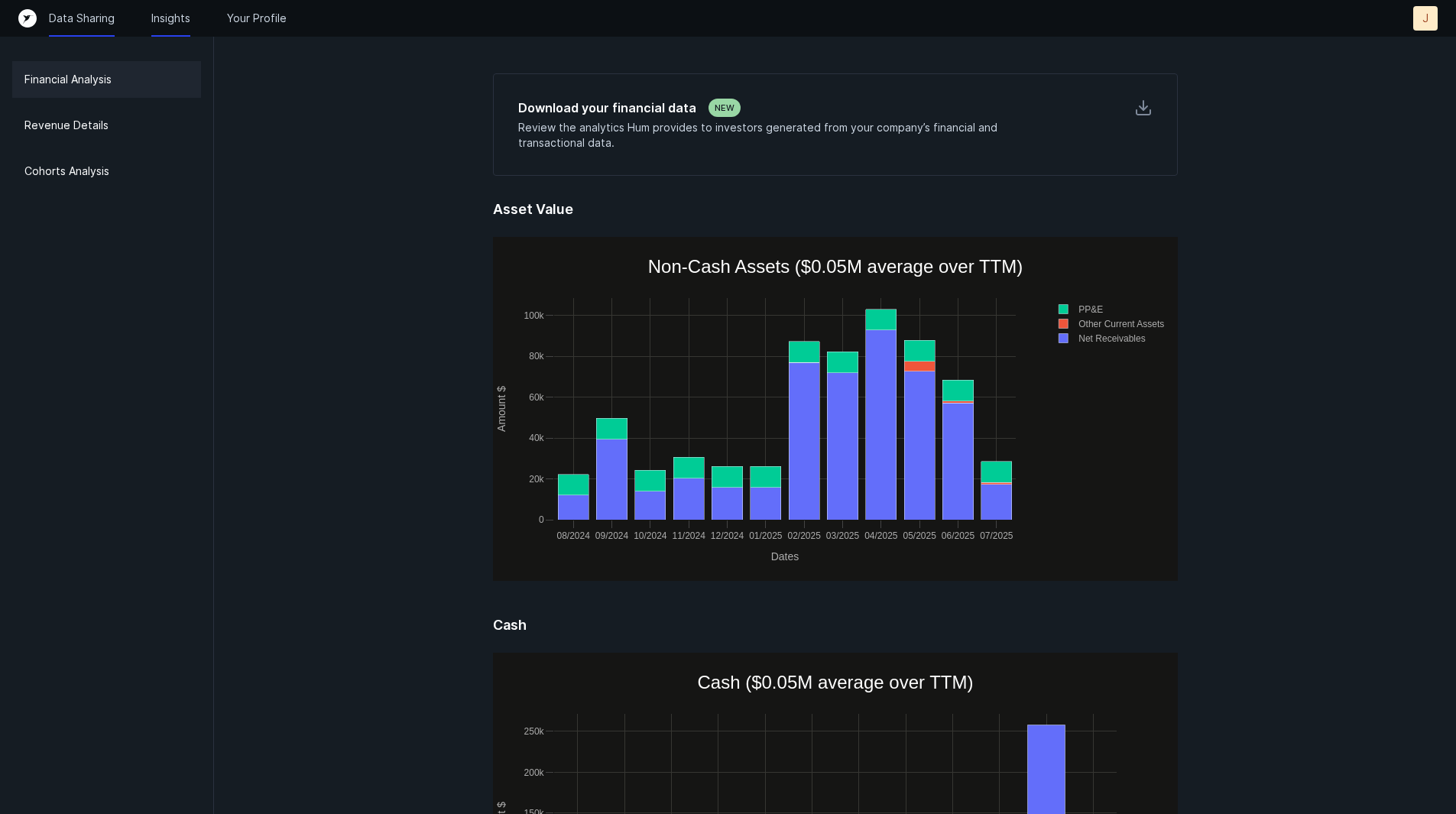
click at [72, 24] on p "Data Sharing" at bounding box center [82, 18] width 66 height 15
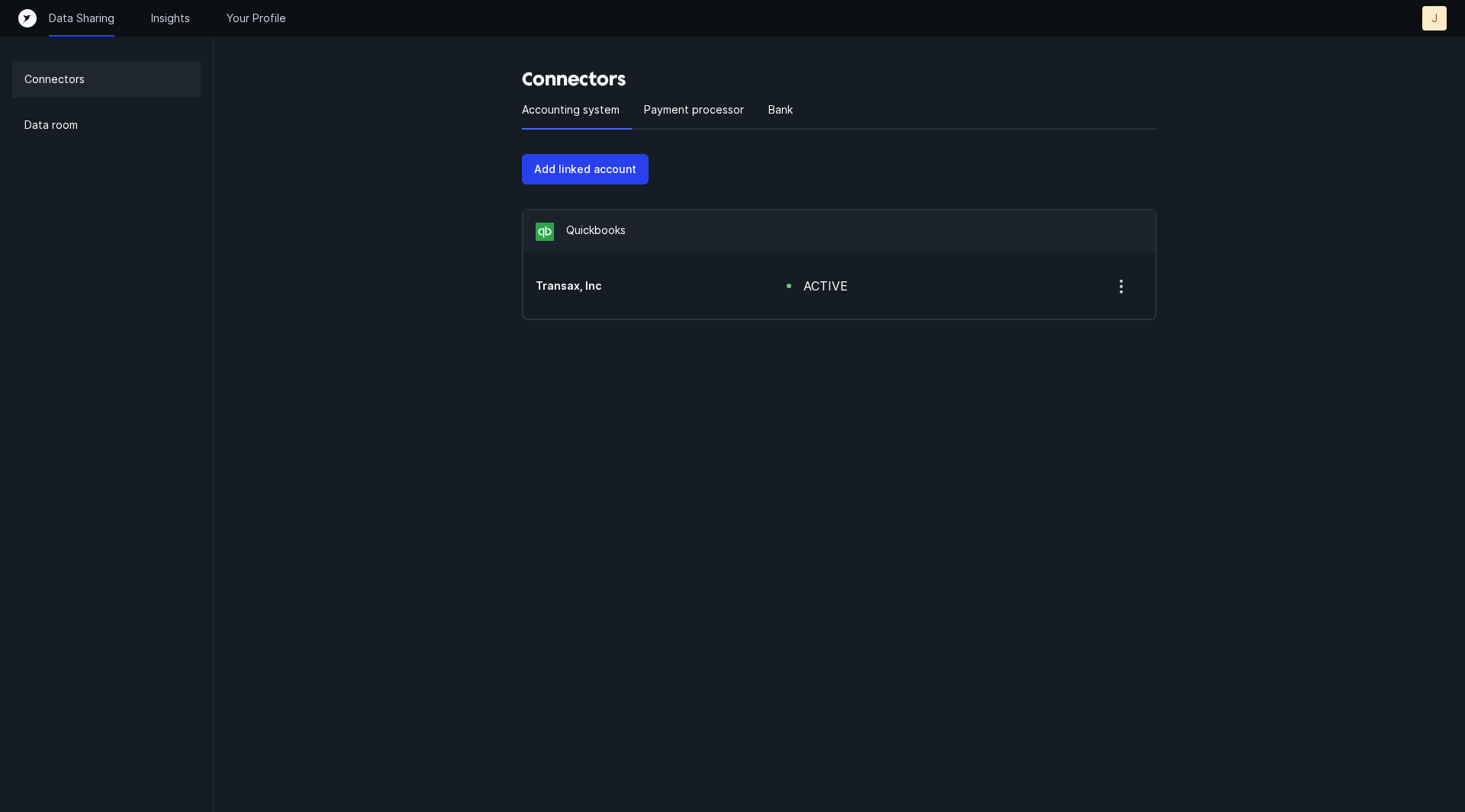
click at [1116, 283] on icon "button" at bounding box center [1121, 286] width 19 height 19
click at [255, 19] on p "Your Profile" at bounding box center [256, 18] width 60 height 15
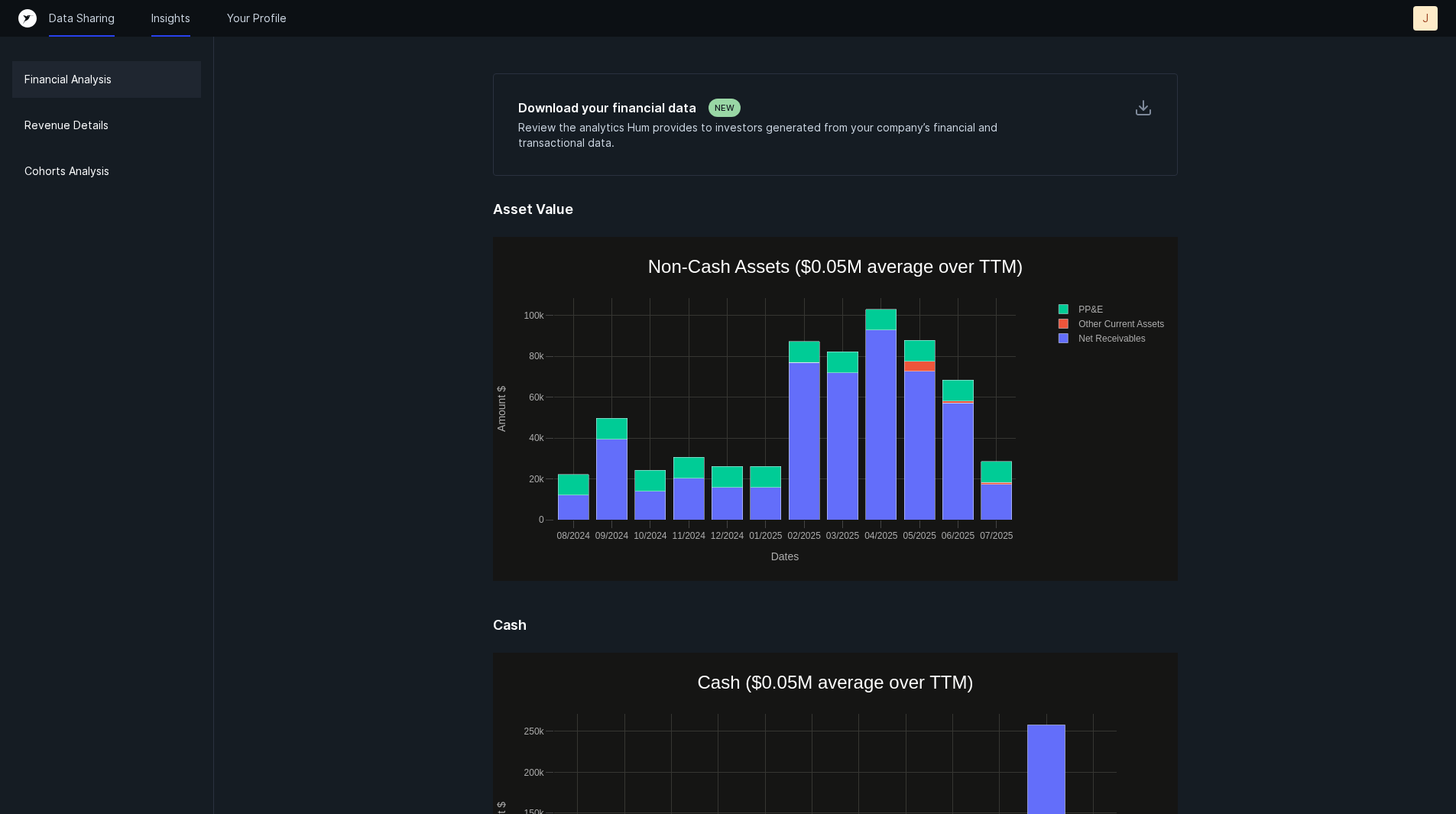
click at [99, 20] on p "Data Sharing" at bounding box center [82, 18] width 66 height 15
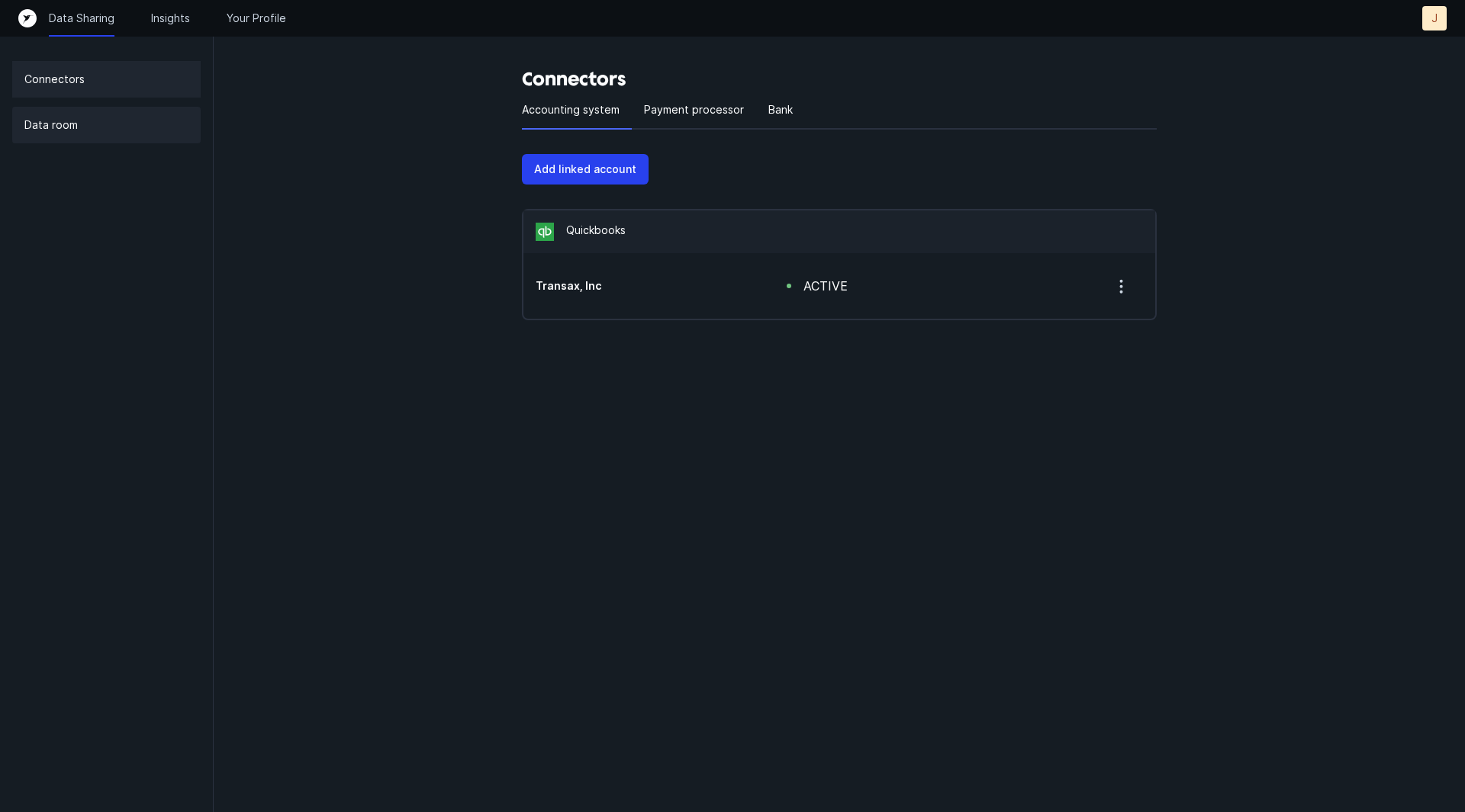
click at [124, 133] on div "Data room" at bounding box center [106, 125] width 188 height 37
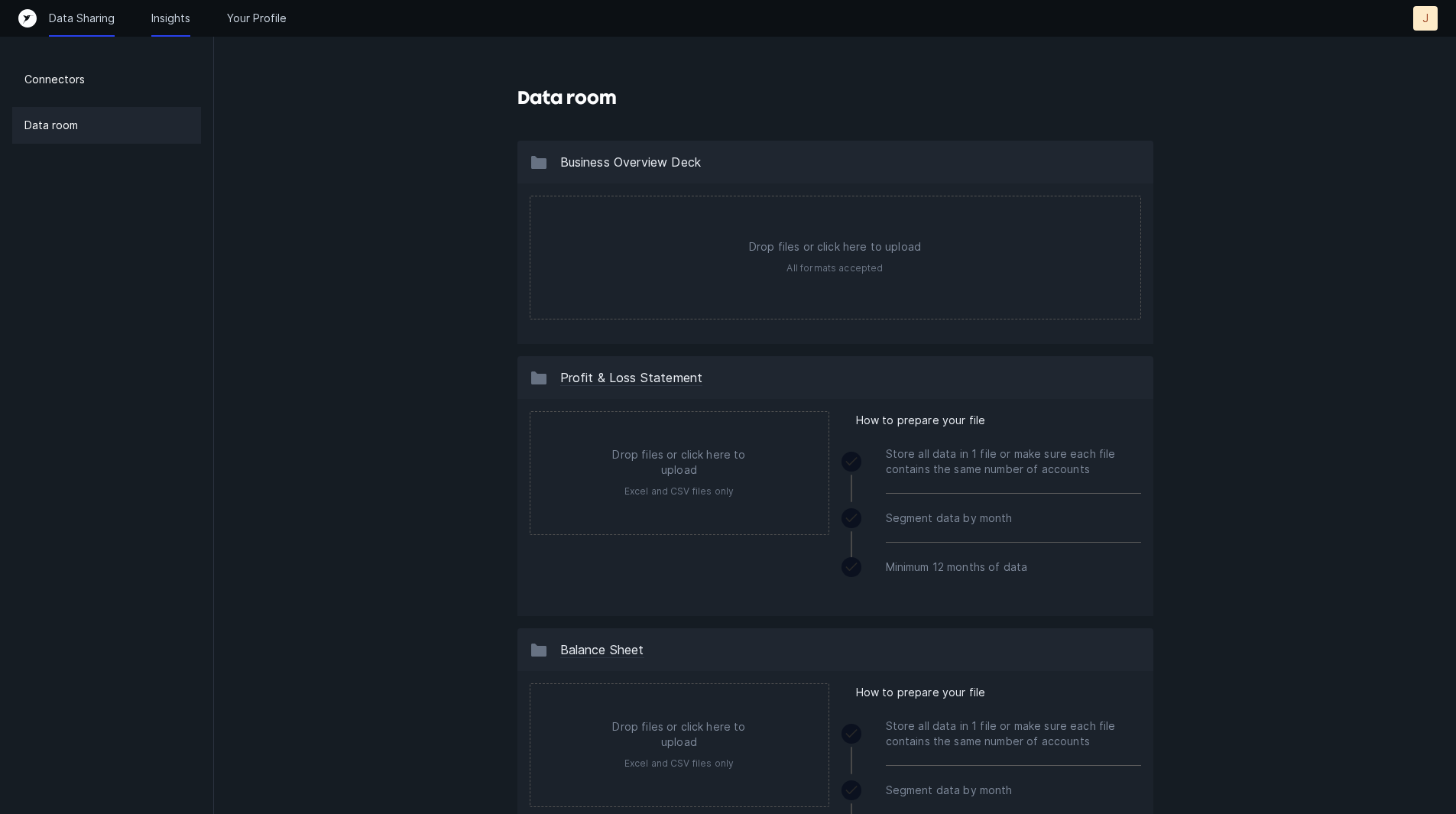
click at [164, 13] on p "Insights" at bounding box center [171, 18] width 39 height 15
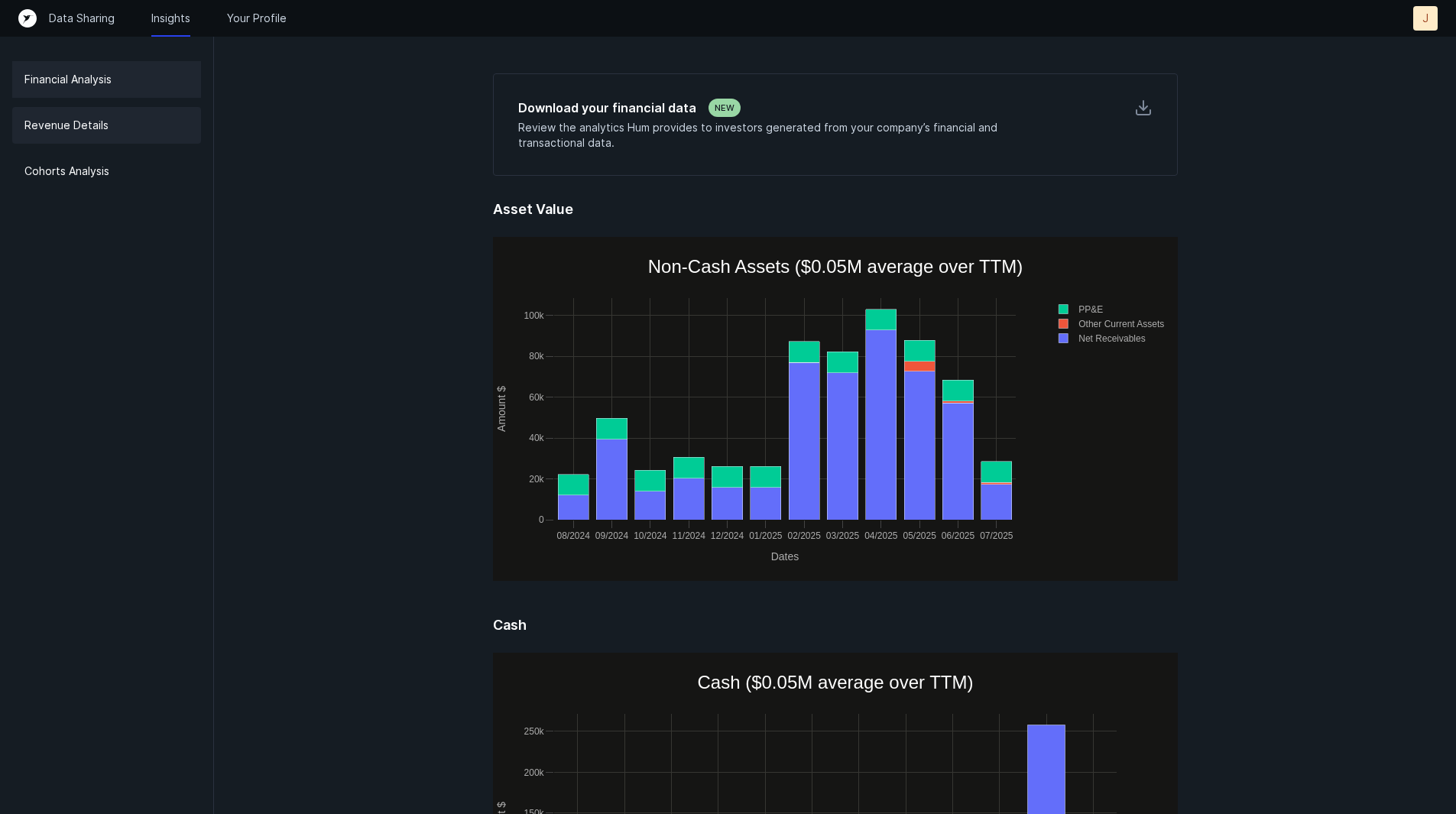
click at [156, 113] on div "Revenue Details" at bounding box center [106, 125] width 189 height 37
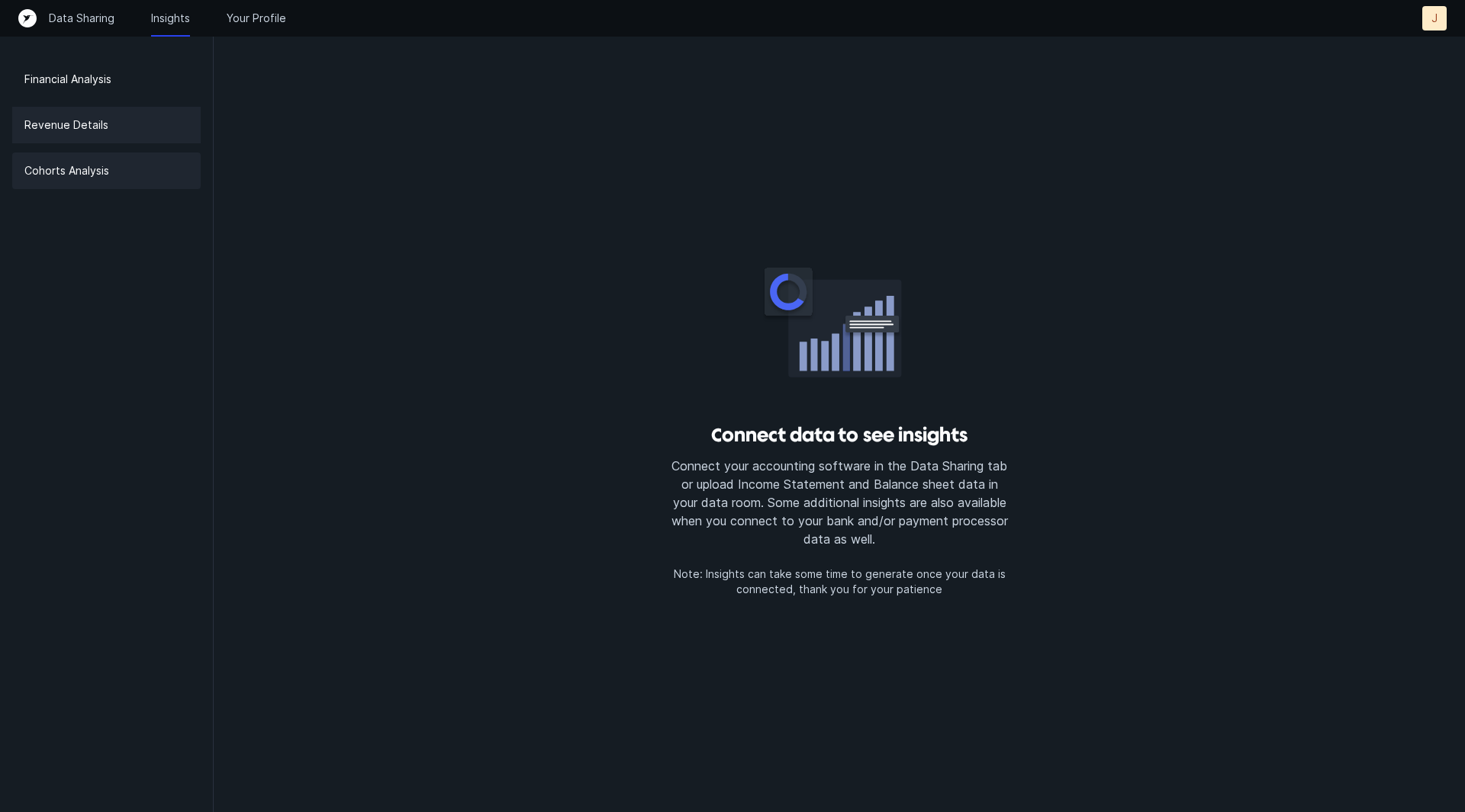
click at [147, 166] on div "Cohorts Analysis" at bounding box center [106, 170] width 188 height 37
click at [255, 15] on p "Your Profile" at bounding box center [256, 18] width 60 height 15
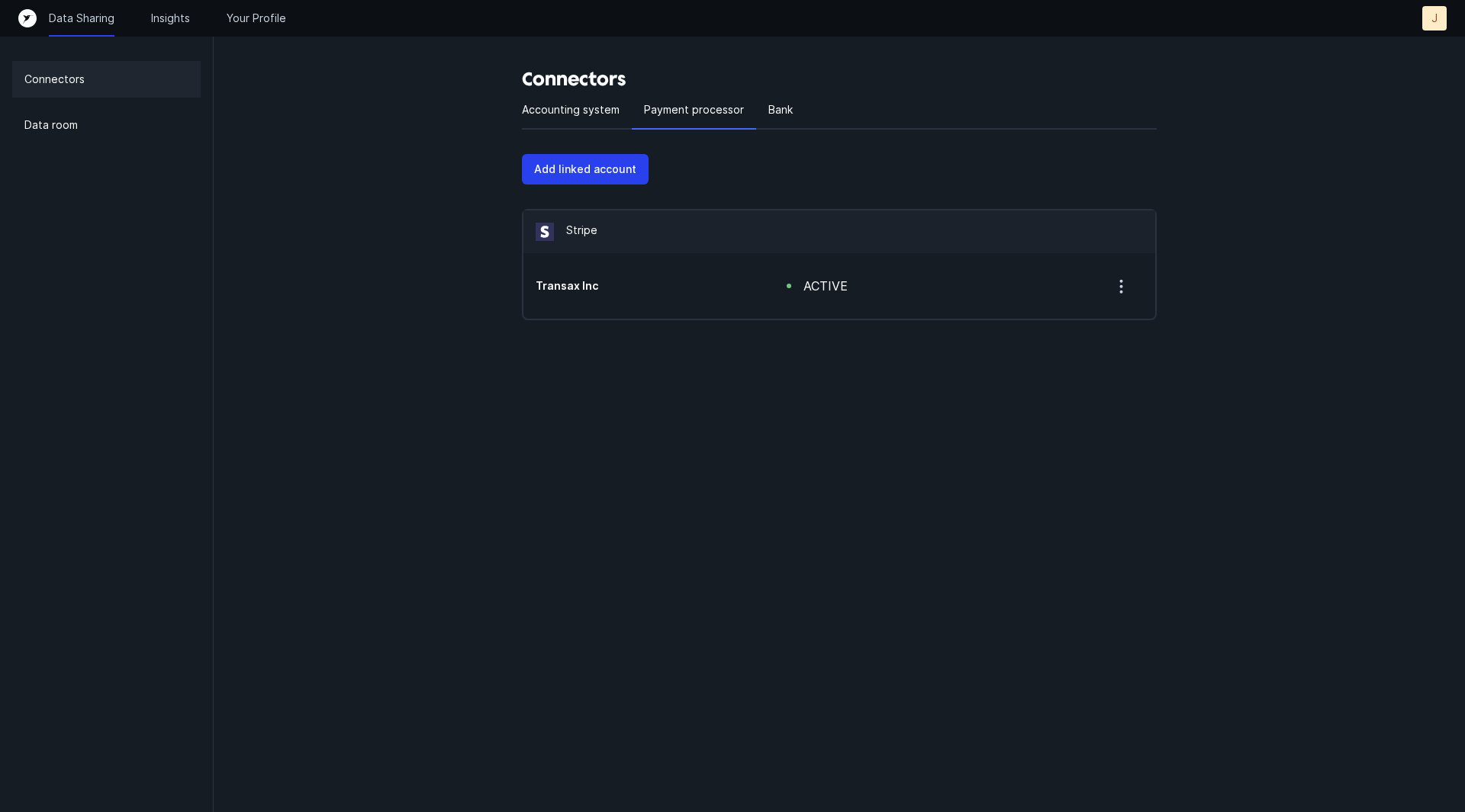
click at [1120, 290] on icon "button" at bounding box center [1121, 286] width 19 height 19
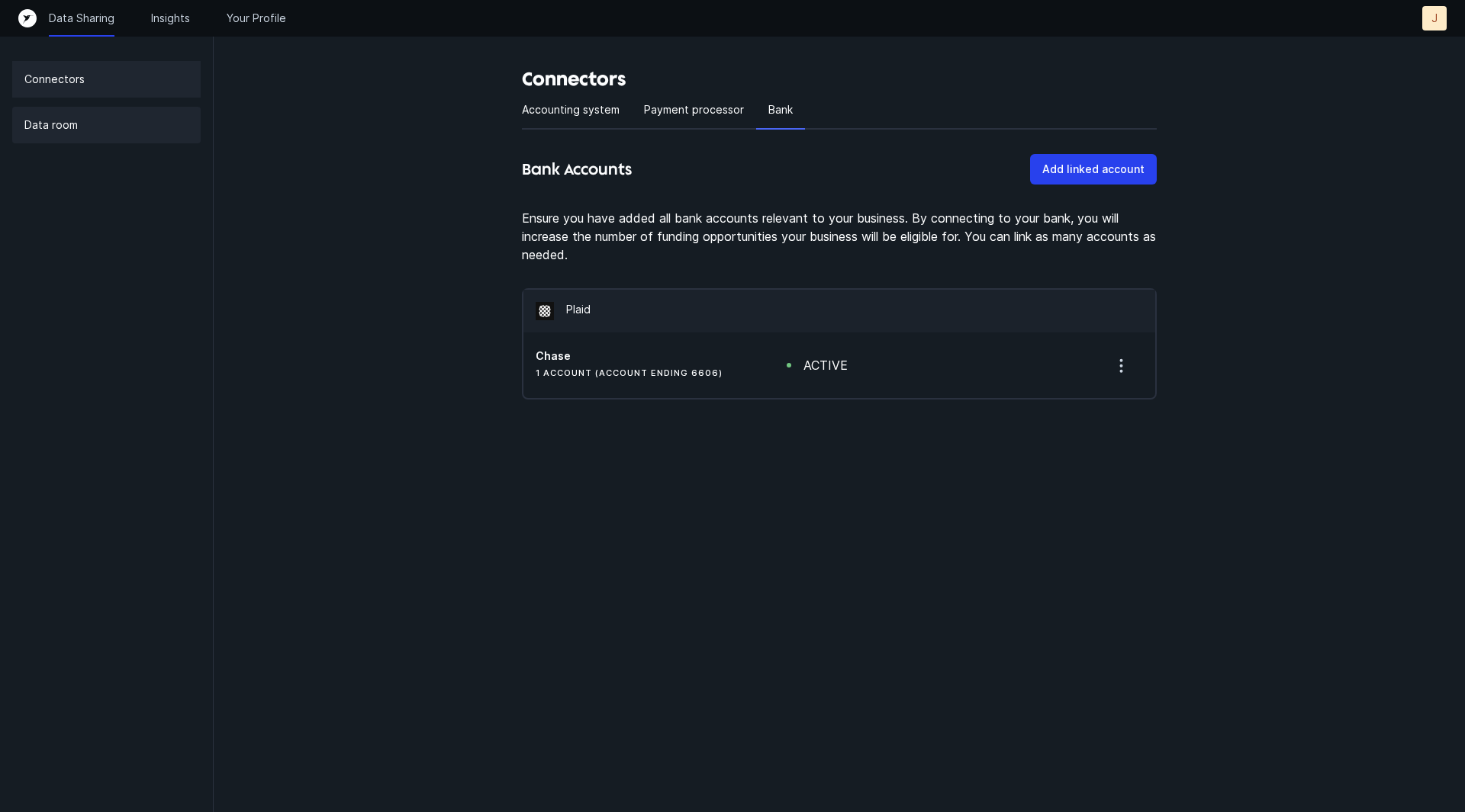
click at [141, 124] on div "Data room" at bounding box center [106, 125] width 188 height 37
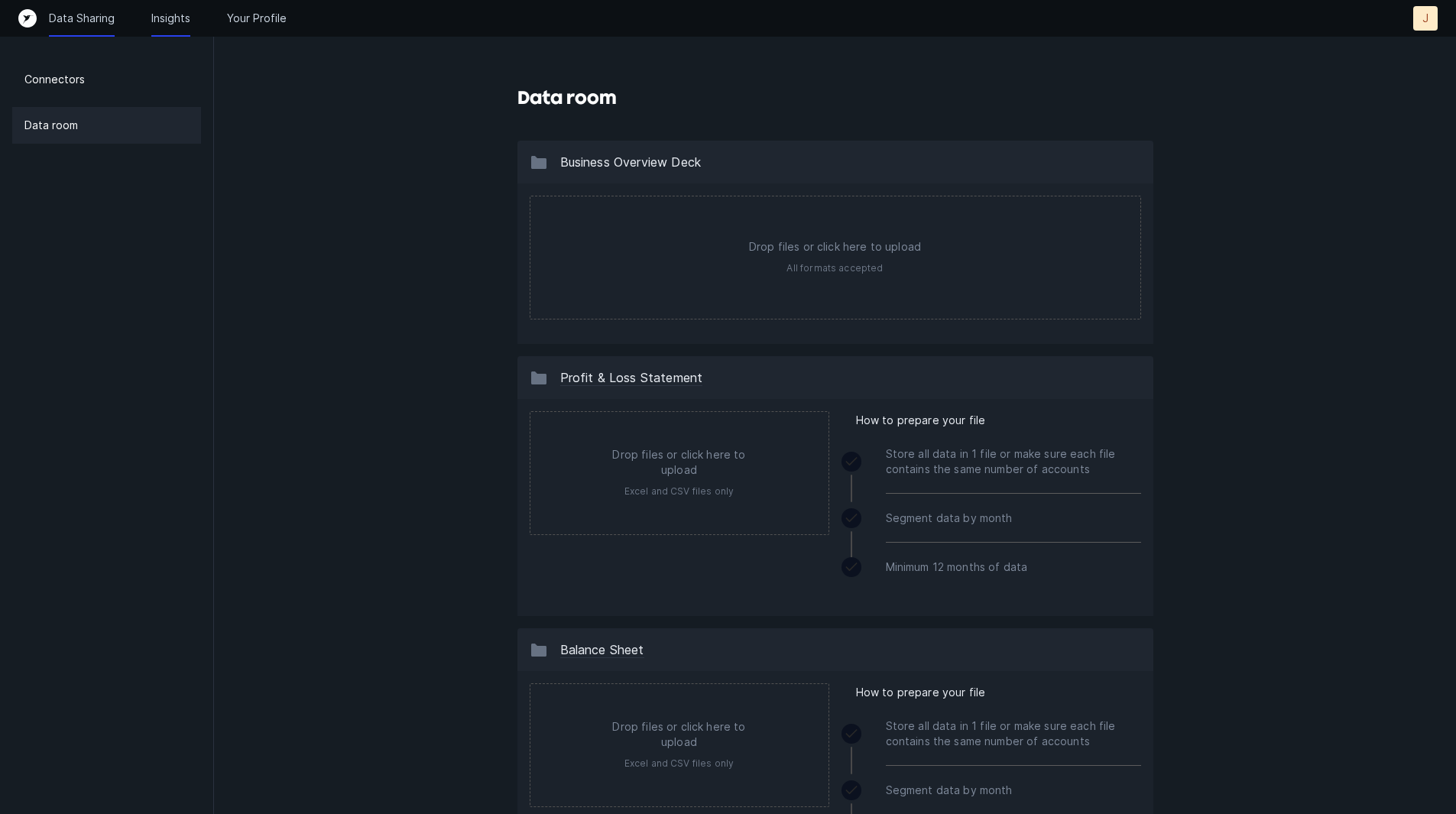
click at [176, 17] on p "Insights" at bounding box center [171, 18] width 39 height 15
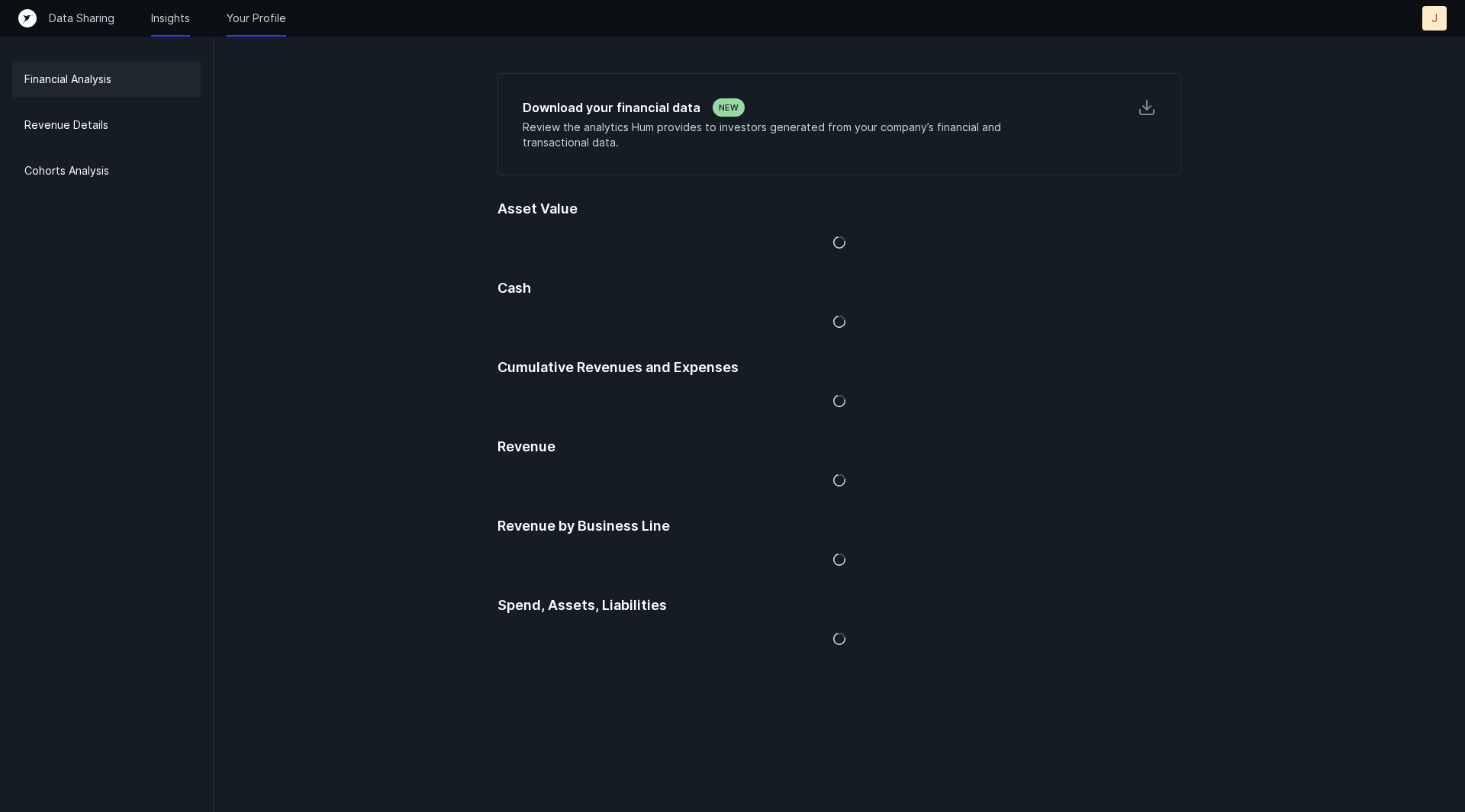
click at [262, 13] on p "Your Profile" at bounding box center [256, 18] width 60 height 15
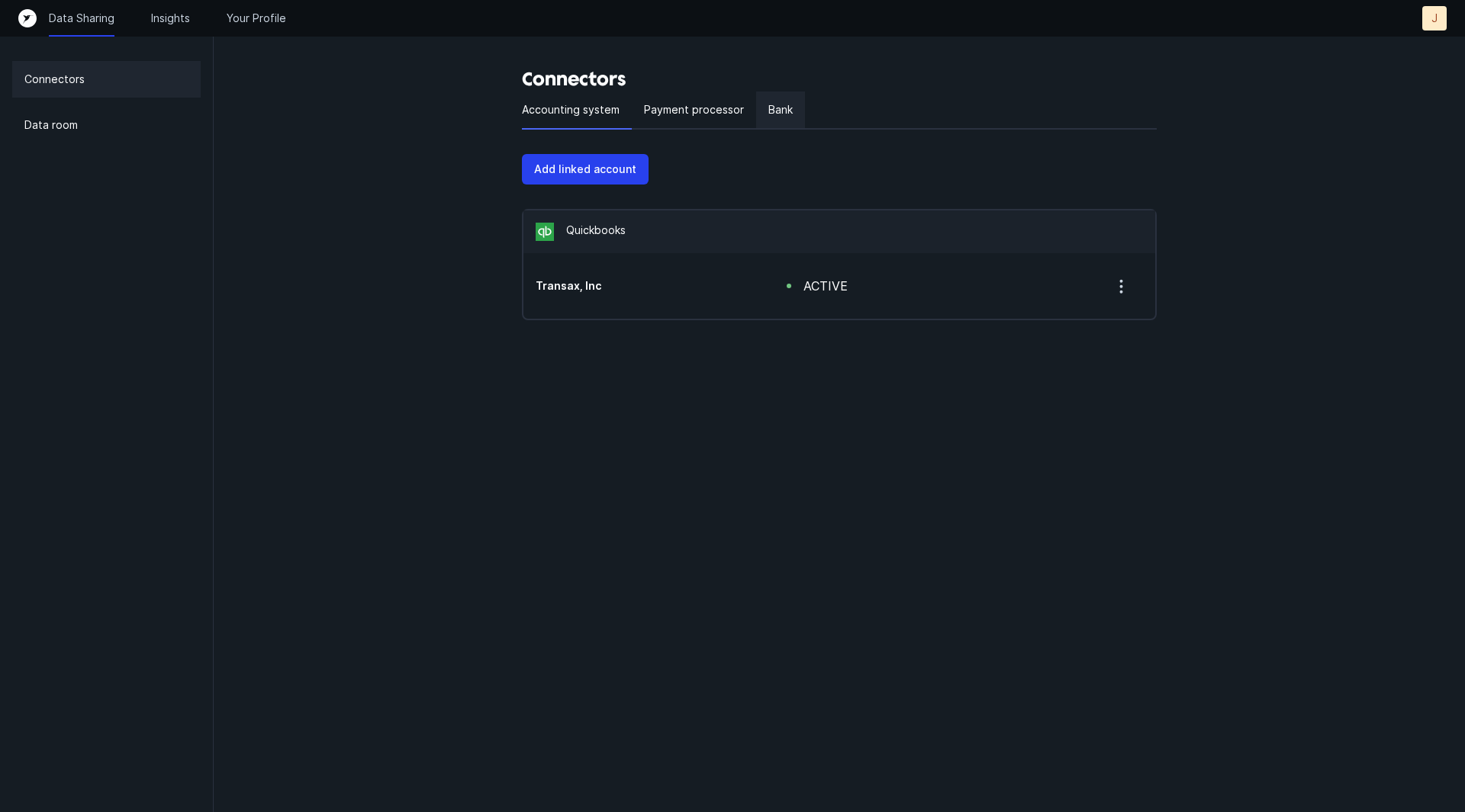
click at [782, 101] on p "Bank" at bounding box center [780, 110] width 24 height 19
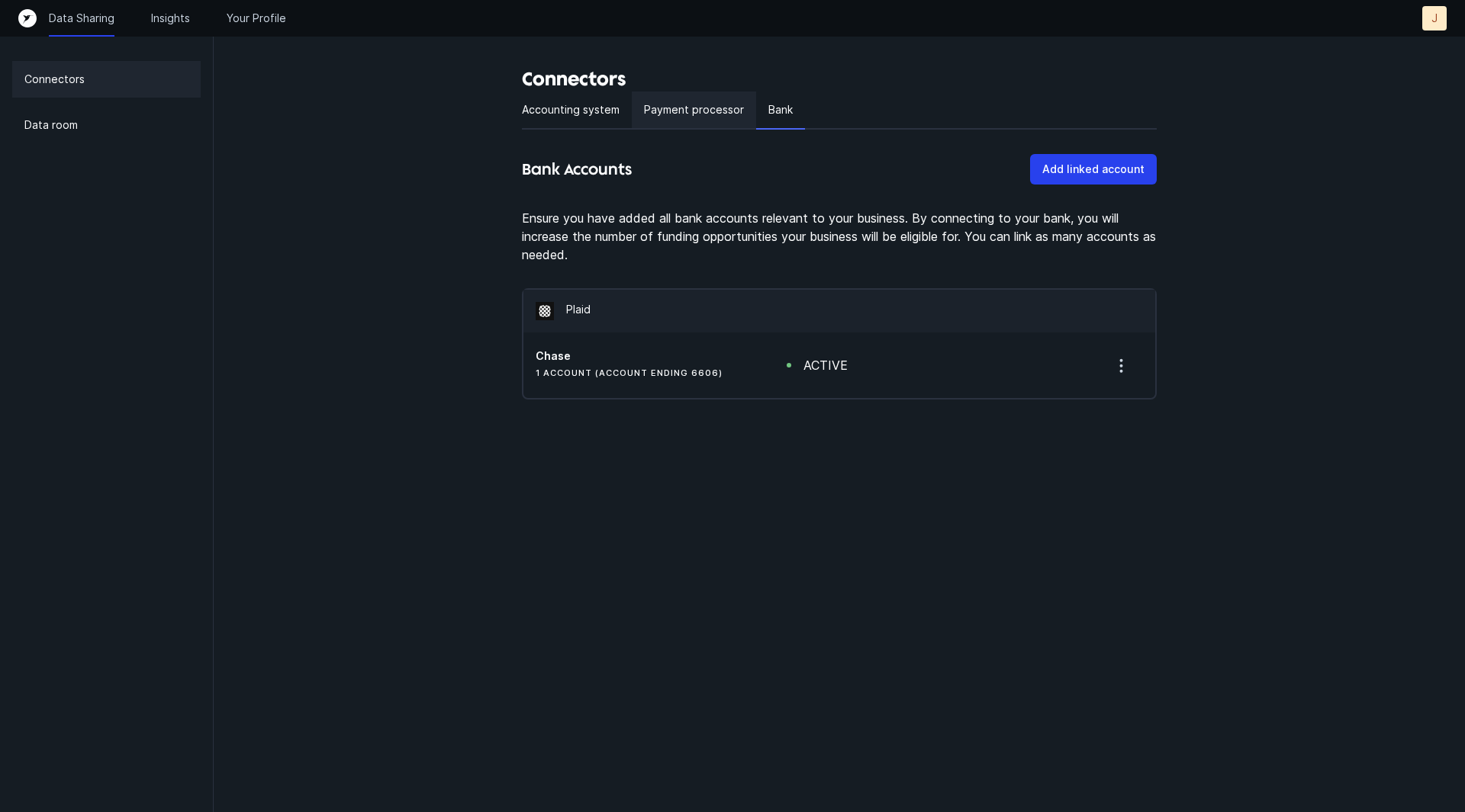
click at [702, 107] on p "Payment processor" at bounding box center [694, 110] width 100 height 19
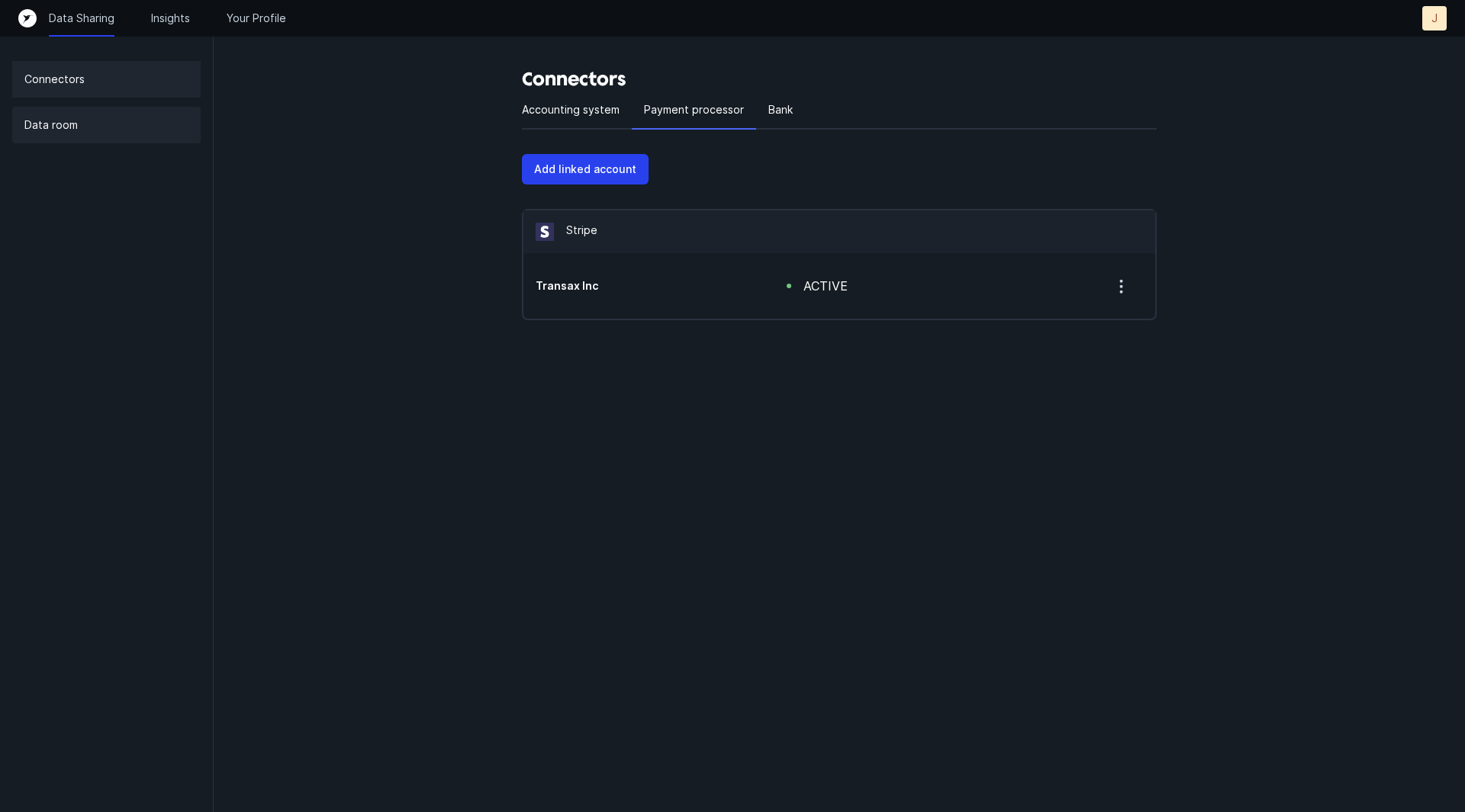
click at [83, 128] on div "Data room" at bounding box center [106, 125] width 188 height 37
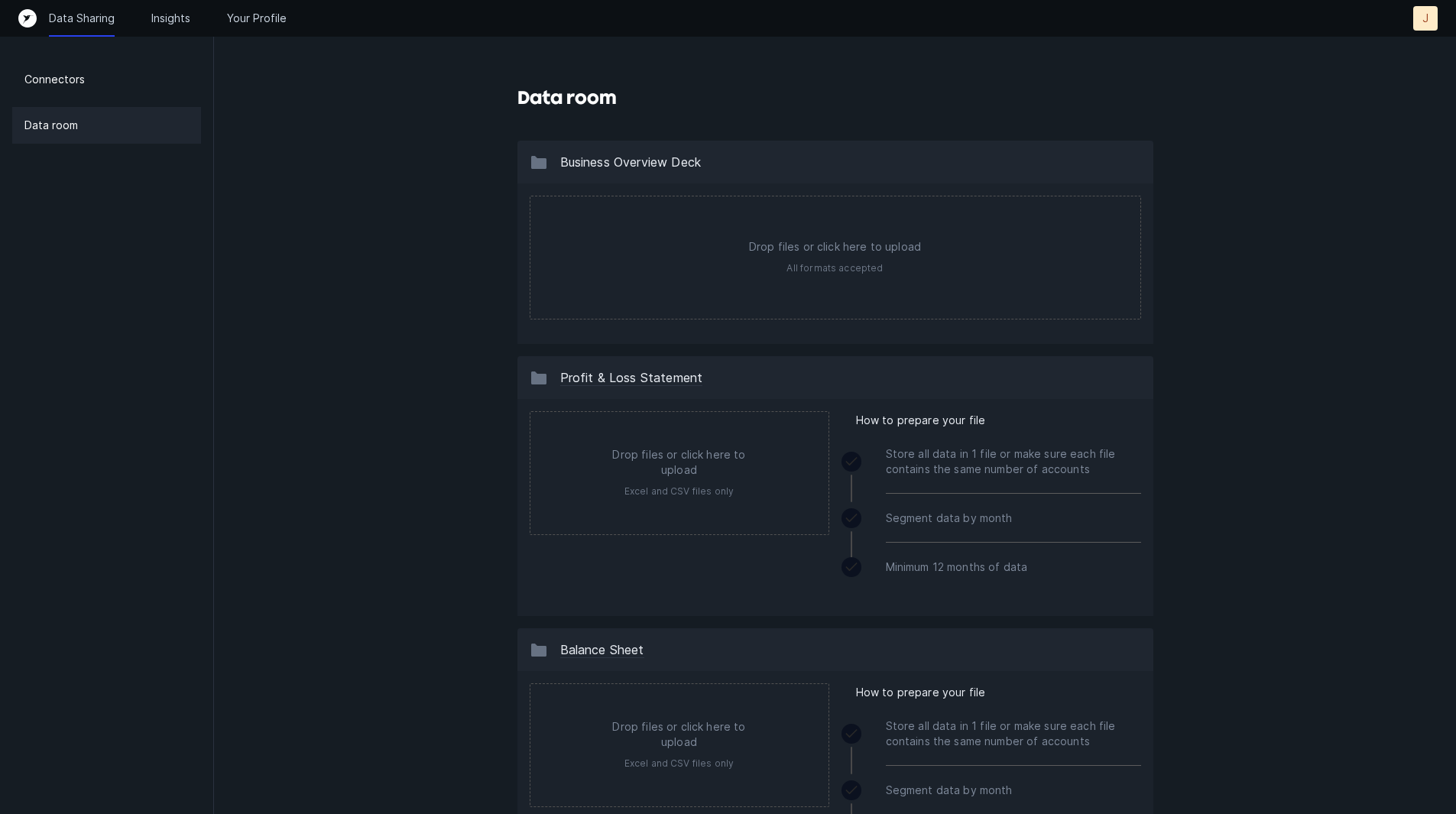
click at [1421, 20] on div "J" at bounding box center [1426, 18] width 24 height 24
click at [1418, 44] on button "Settings" at bounding box center [1392, 49] width 93 height 30
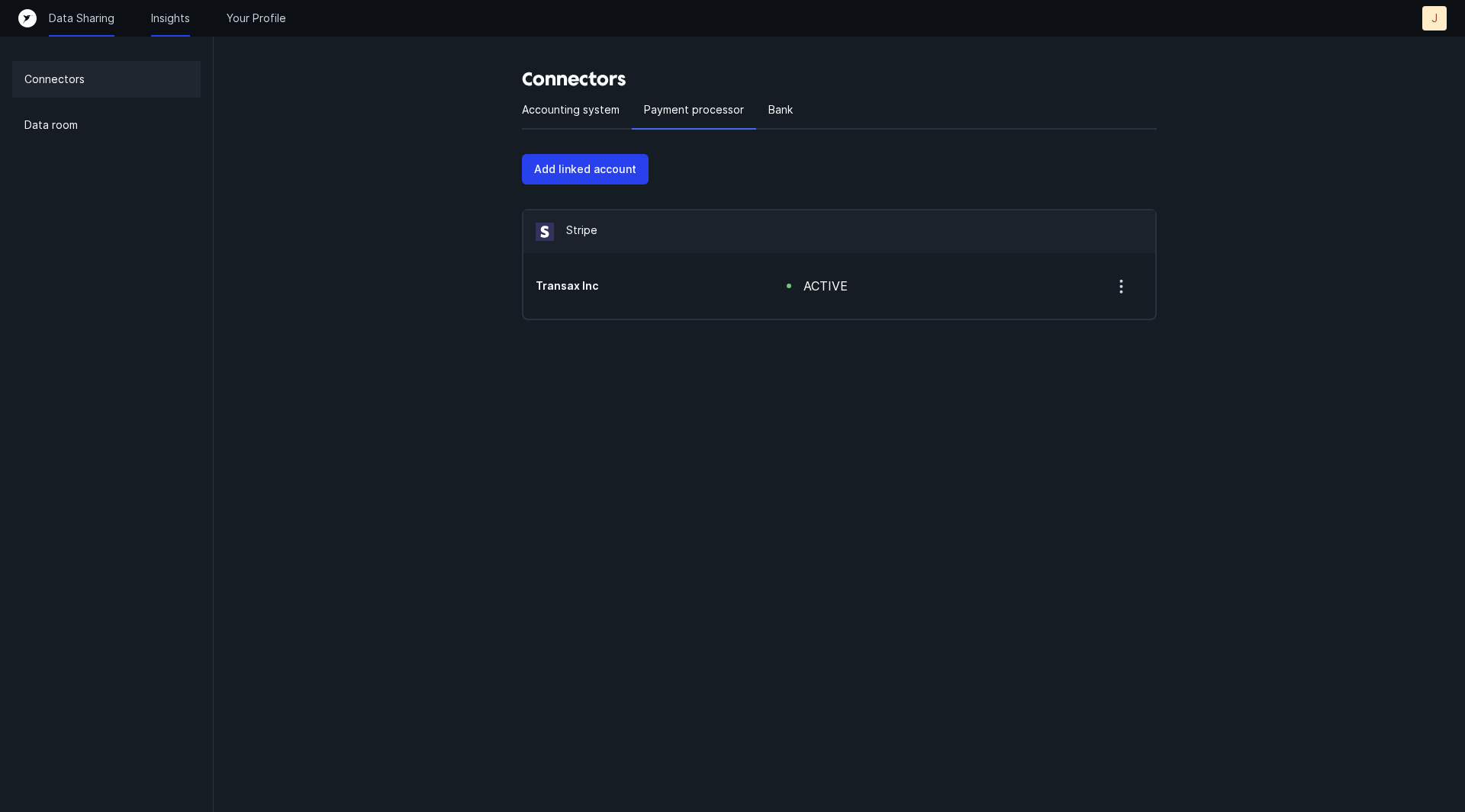
click at [165, 21] on p "Insights" at bounding box center [171, 18] width 39 height 15
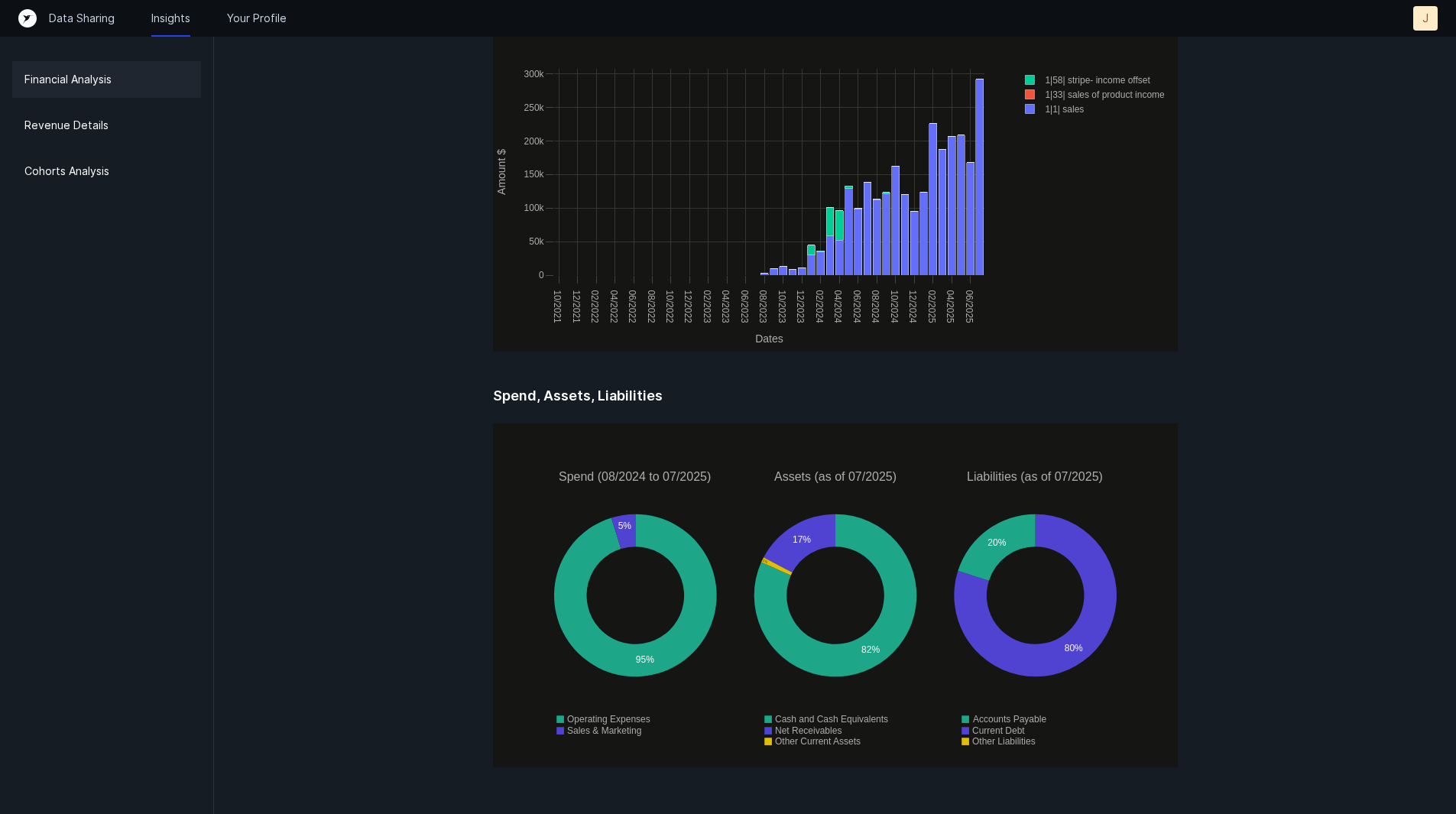
scroll to position [1894, 0]
click at [1426, 23] on p "J" at bounding box center [1426, 18] width 6 height 15
drag, startPoint x: 1411, startPoint y: 44, endPoint x: 1323, endPoint y: 276, distance: 248.1
click at [89, 125] on p "Revenue Details" at bounding box center [66, 125] width 84 height 19
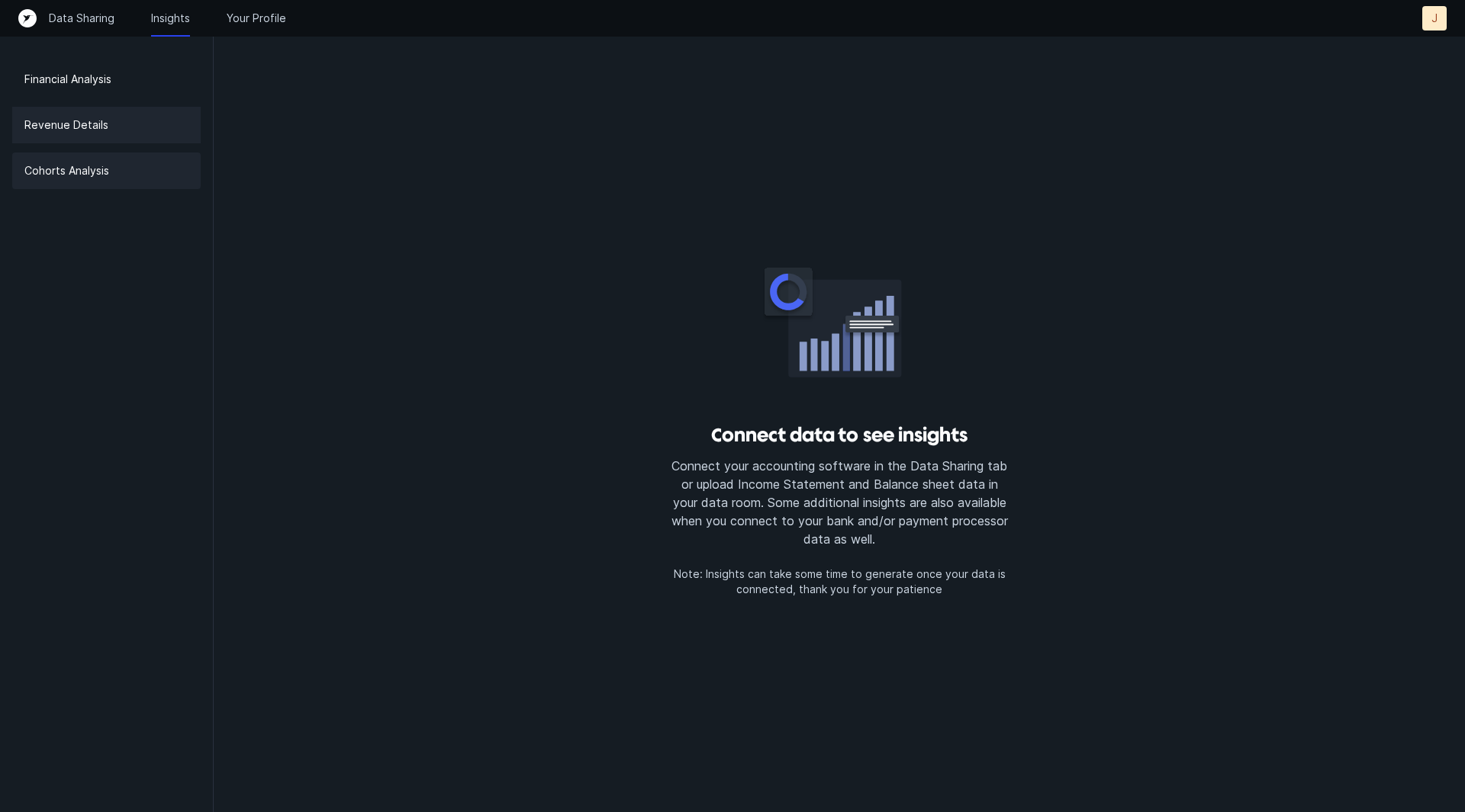
click at [112, 161] on div "Cohorts Analysis" at bounding box center [106, 170] width 188 height 37
click at [108, 177] on p "Cohorts Analysis" at bounding box center [66, 170] width 85 height 19
click at [96, 173] on p "Cohorts Analysis" at bounding box center [66, 170] width 85 height 19
click at [250, 28] on div "Data Sharing Insights Your Profile J J" at bounding box center [733, 18] width 1428 height 24
click at [258, 21] on p "Your Profile" at bounding box center [256, 18] width 60 height 15
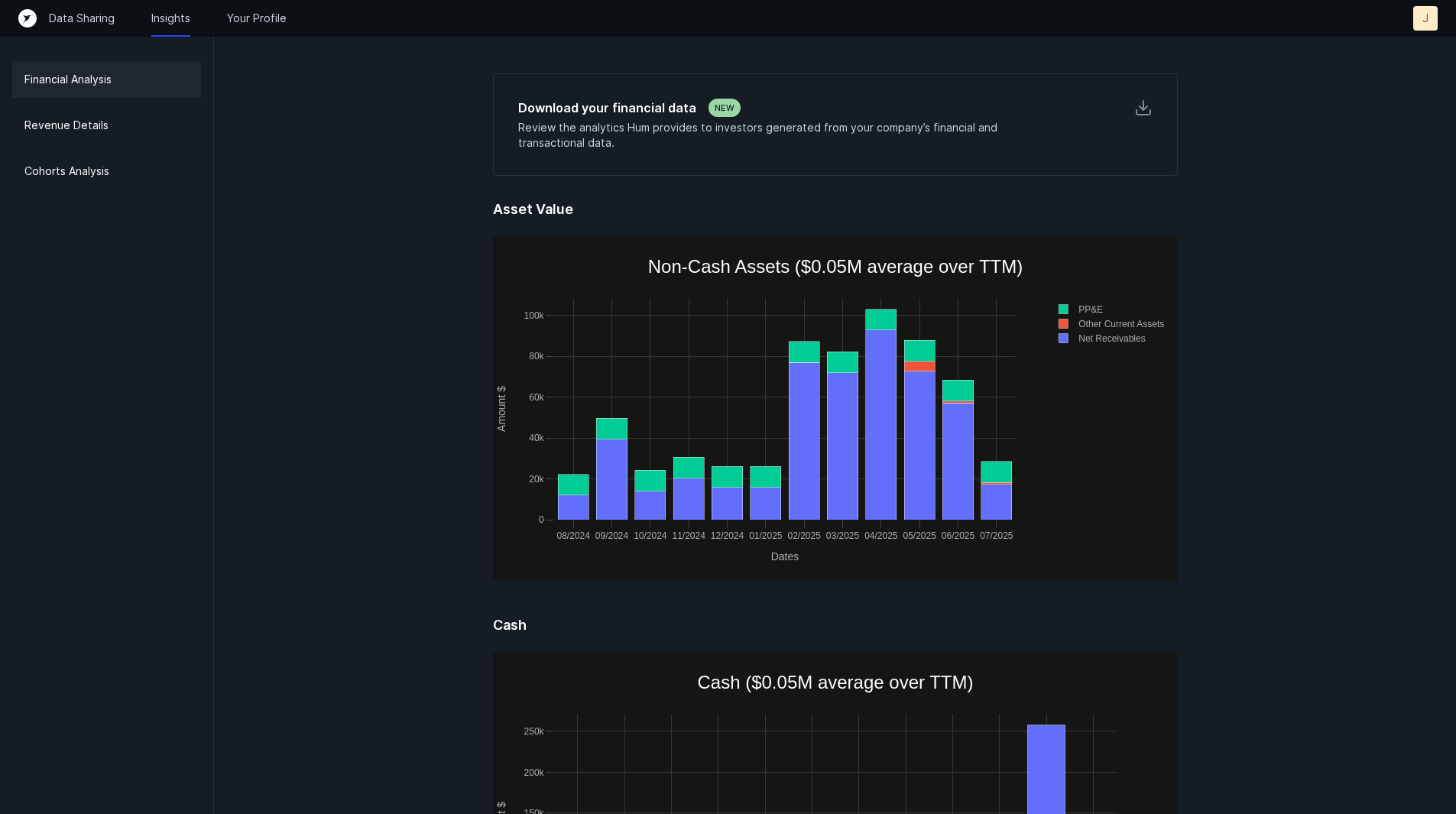
click at [251, 29] on div "Data Sharing Insights Your Profile J J" at bounding box center [728, 18] width 1419 height 24
click at [255, 26] on div "Data Sharing Insights Your Profile J J" at bounding box center [728, 18] width 1419 height 24
click at [259, 20] on p "Your Profile" at bounding box center [257, 18] width 60 height 15
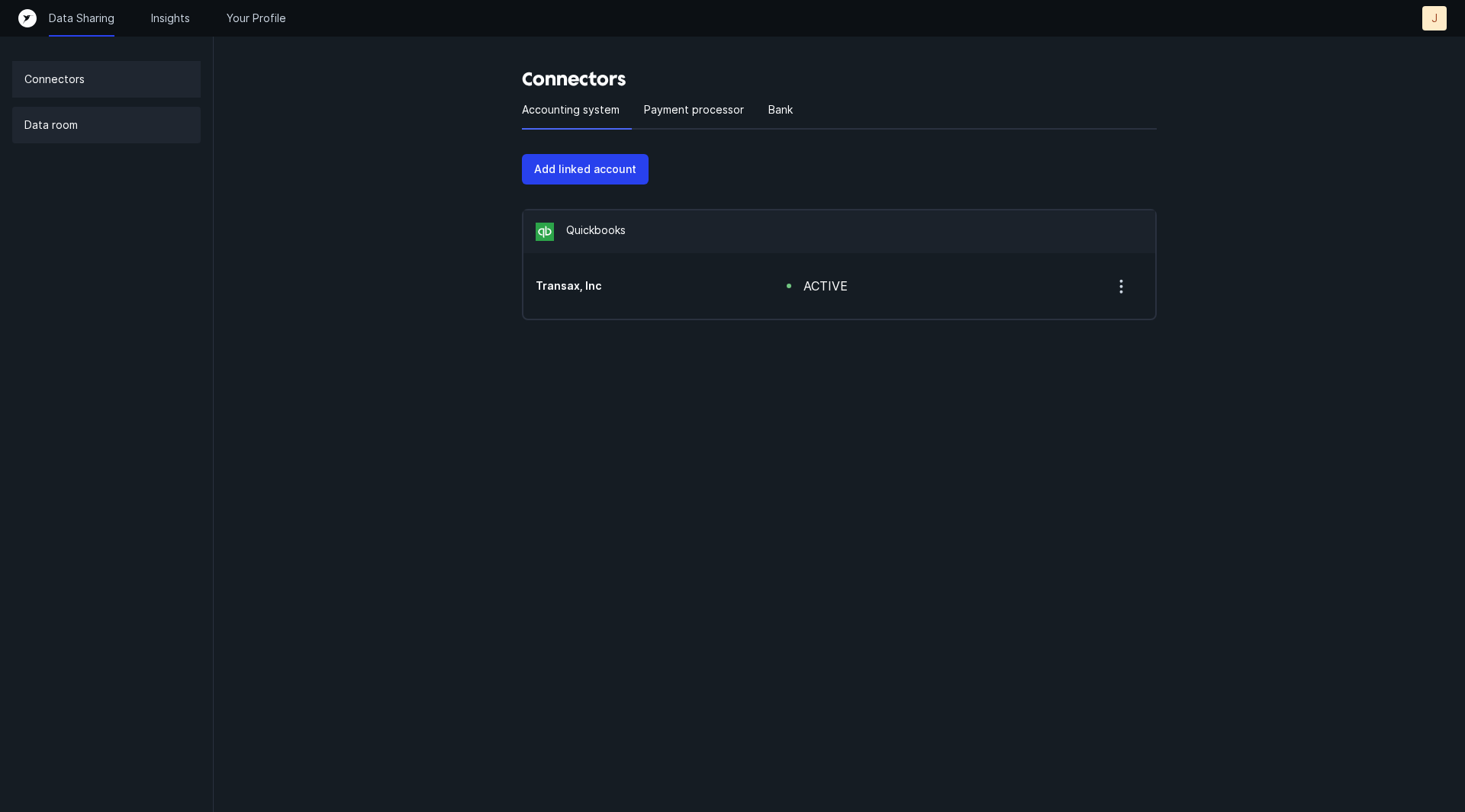
click at [166, 120] on div "Data room" at bounding box center [106, 125] width 188 height 37
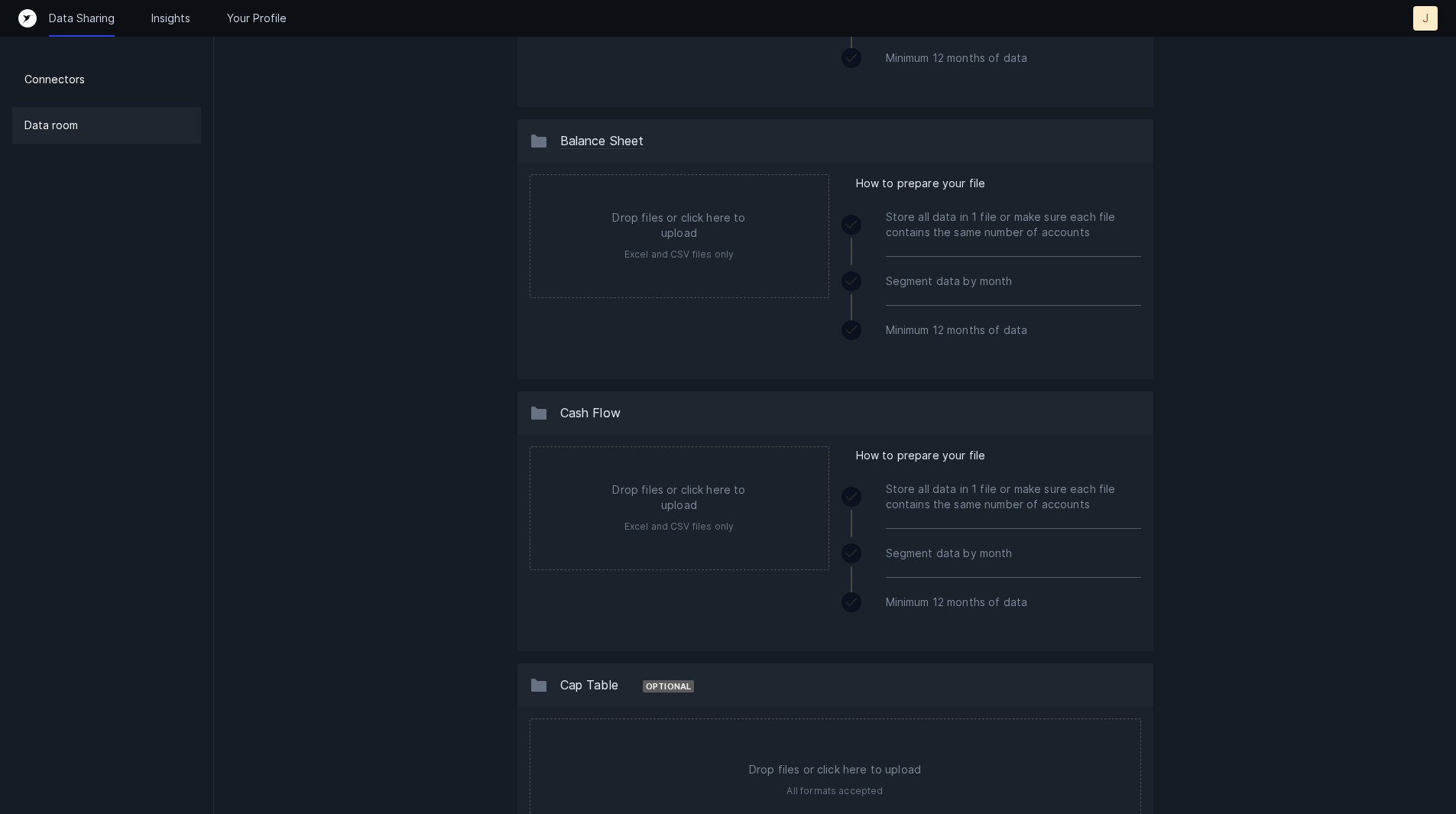
scroll to position [508, 0]
click at [854, 502] on icon at bounding box center [851, 497] width 15 height 15
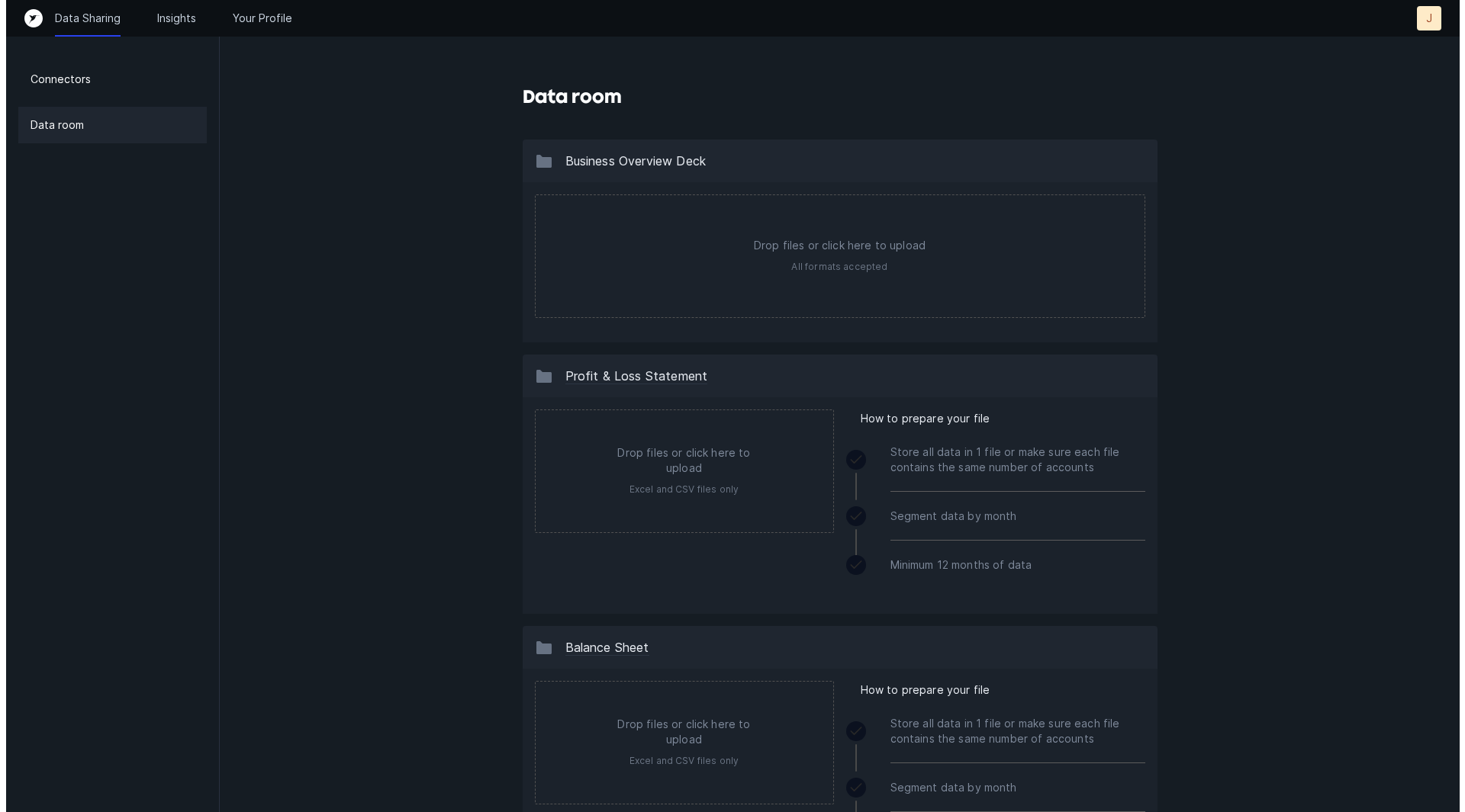
scroll to position [0, 0]
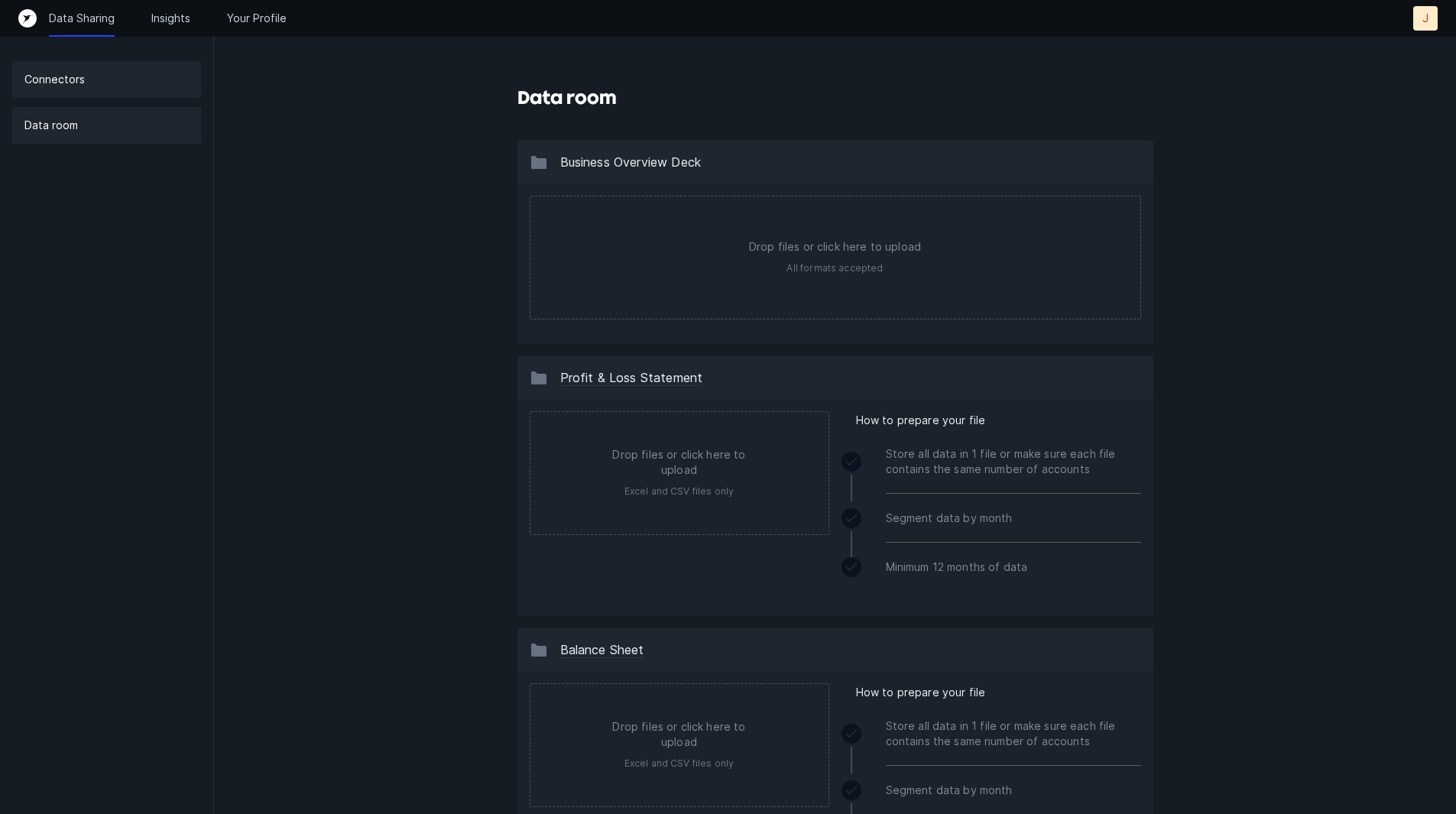
click at [108, 82] on div "Connectors" at bounding box center [106, 79] width 189 height 37
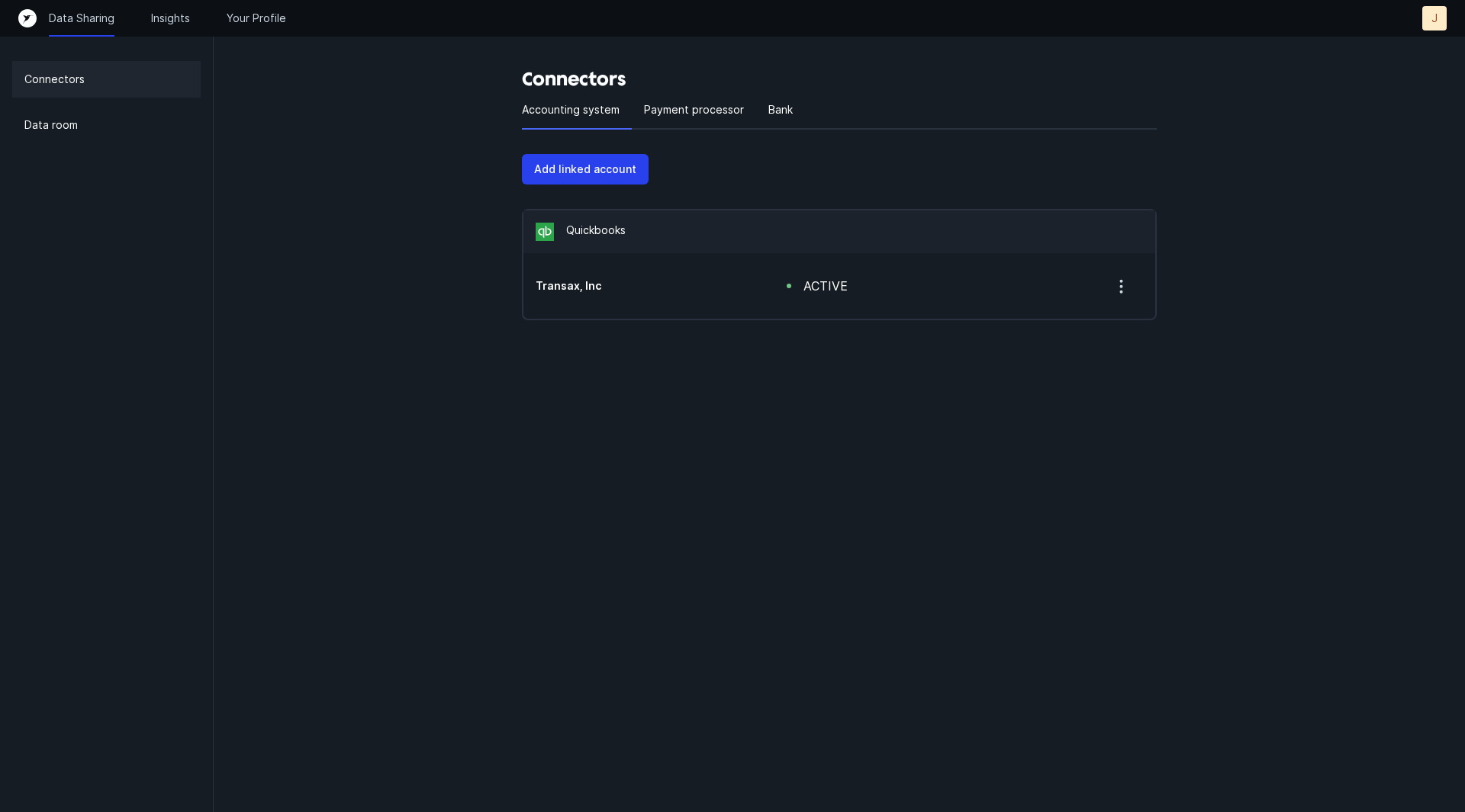
click at [1438, 24] on div "J" at bounding box center [1434, 18] width 24 height 24
click at [1423, 46] on p "Settings" at bounding box center [1400, 49] width 47 height 19
